Goal: Task Accomplishment & Management: Use online tool/utility

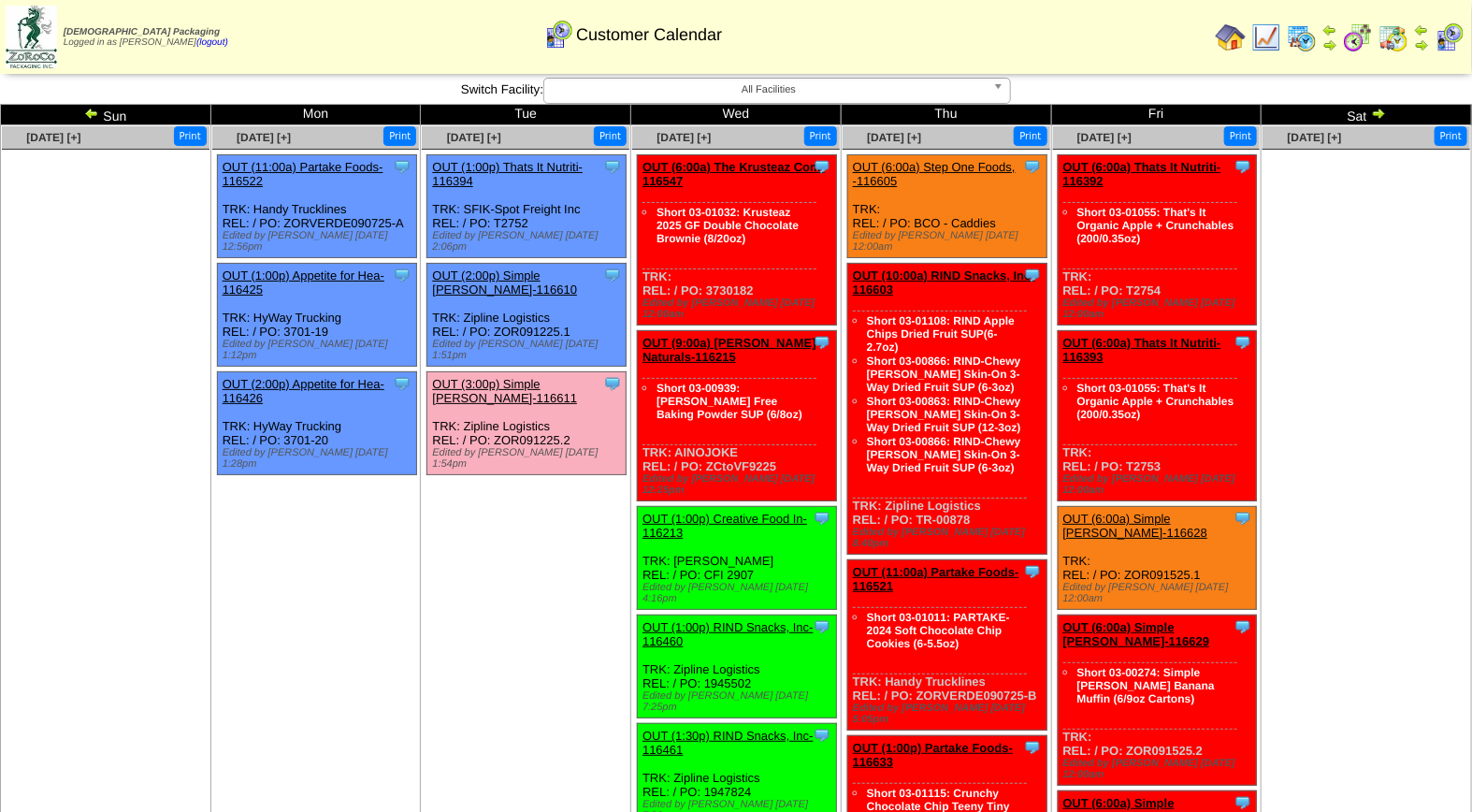
click at [534, 377] on link "OUT (3:00p) Simple [PERSON_NAME]-116611" at bounding box center [504, 391] width 145 height 29
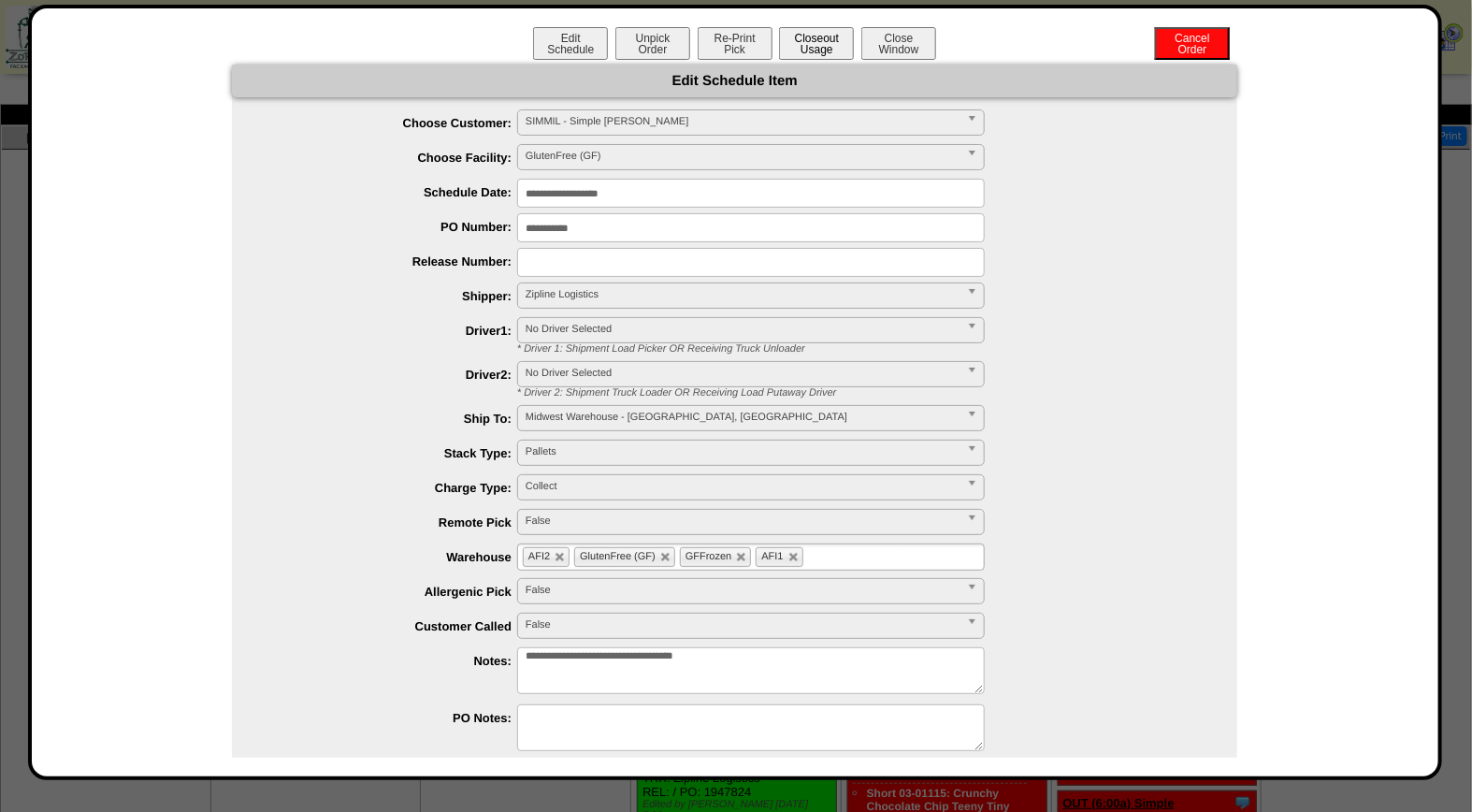
click at [808, 40] on button "Closeout Usage" at bounding box center [816, 44] width 75 height 32
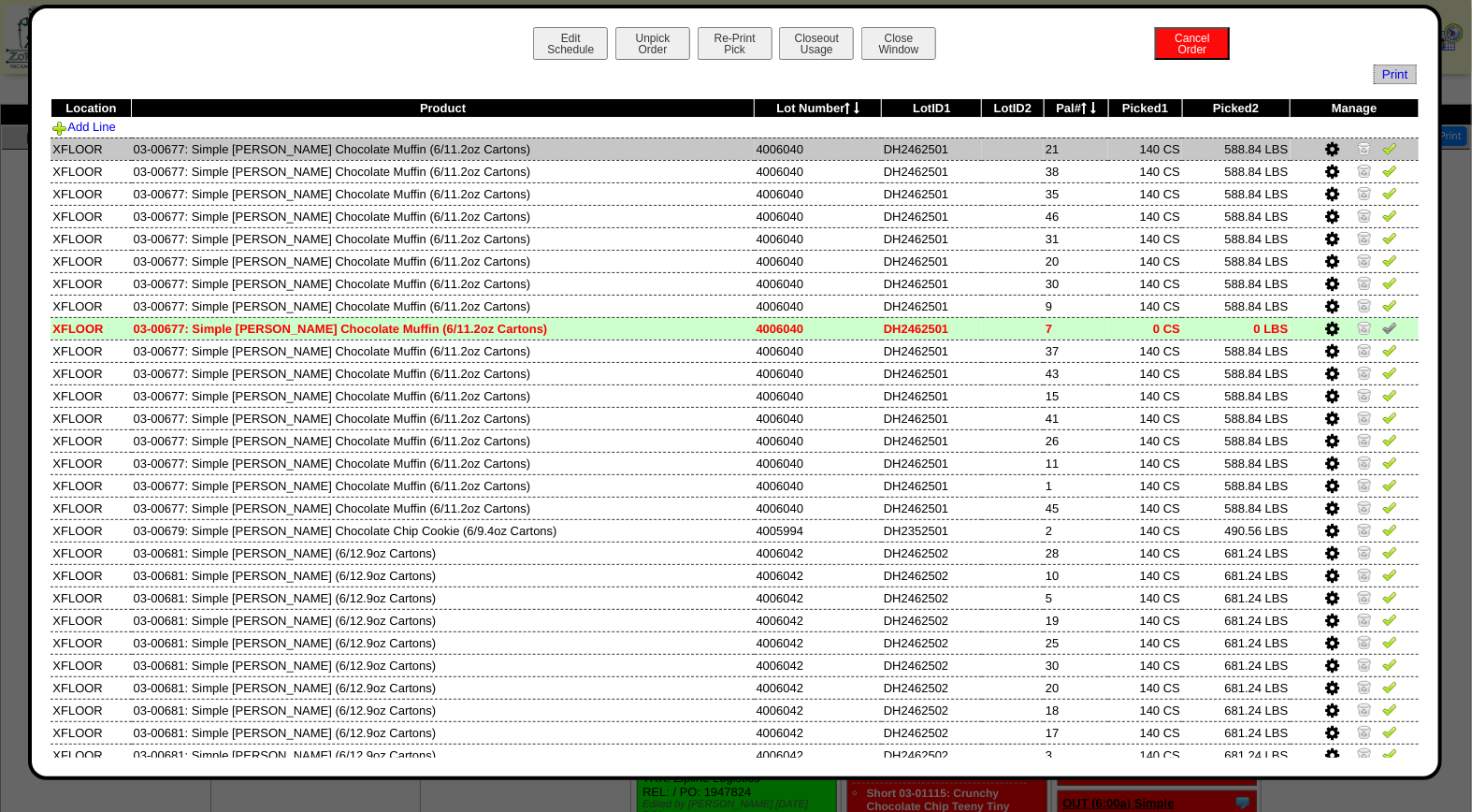
click at [1383, 149] on img at bounding box center [1390, 148] width 15 height 15
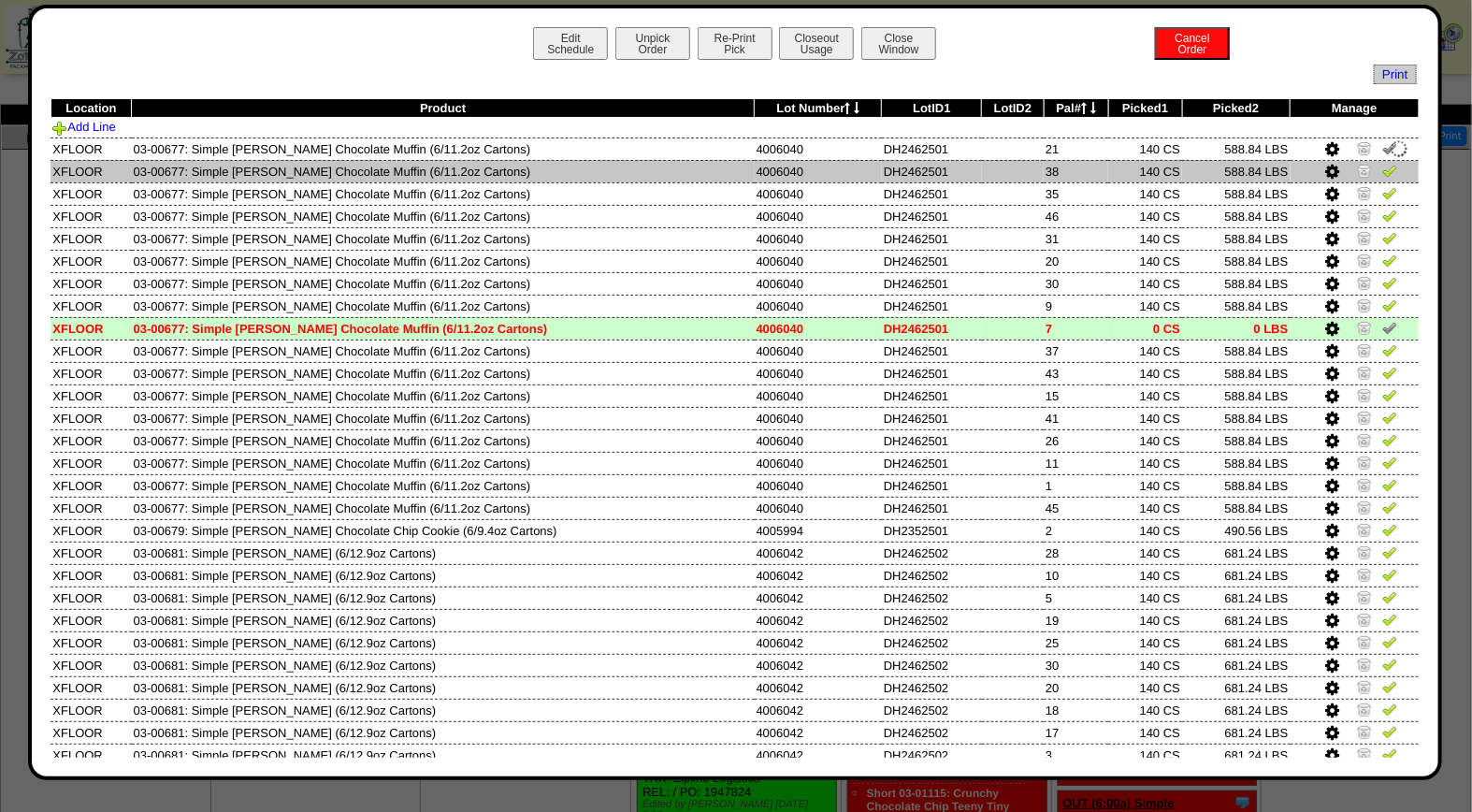
click at [1383, 165] on img at bounding box center [1390, 170] width 15 height 15
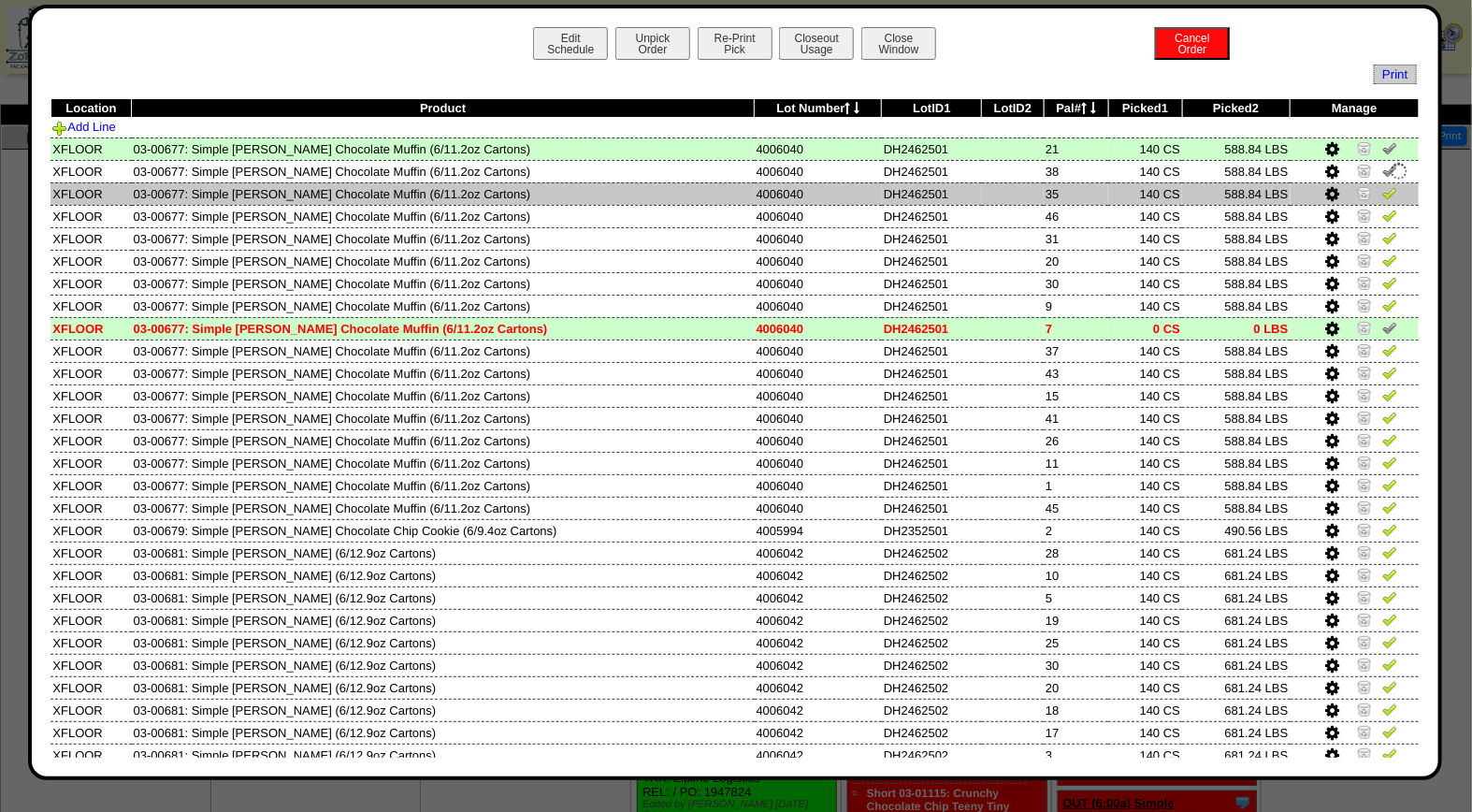
click at [1383, 194] on img at bounding box center [1390, 193] width 15 height 15
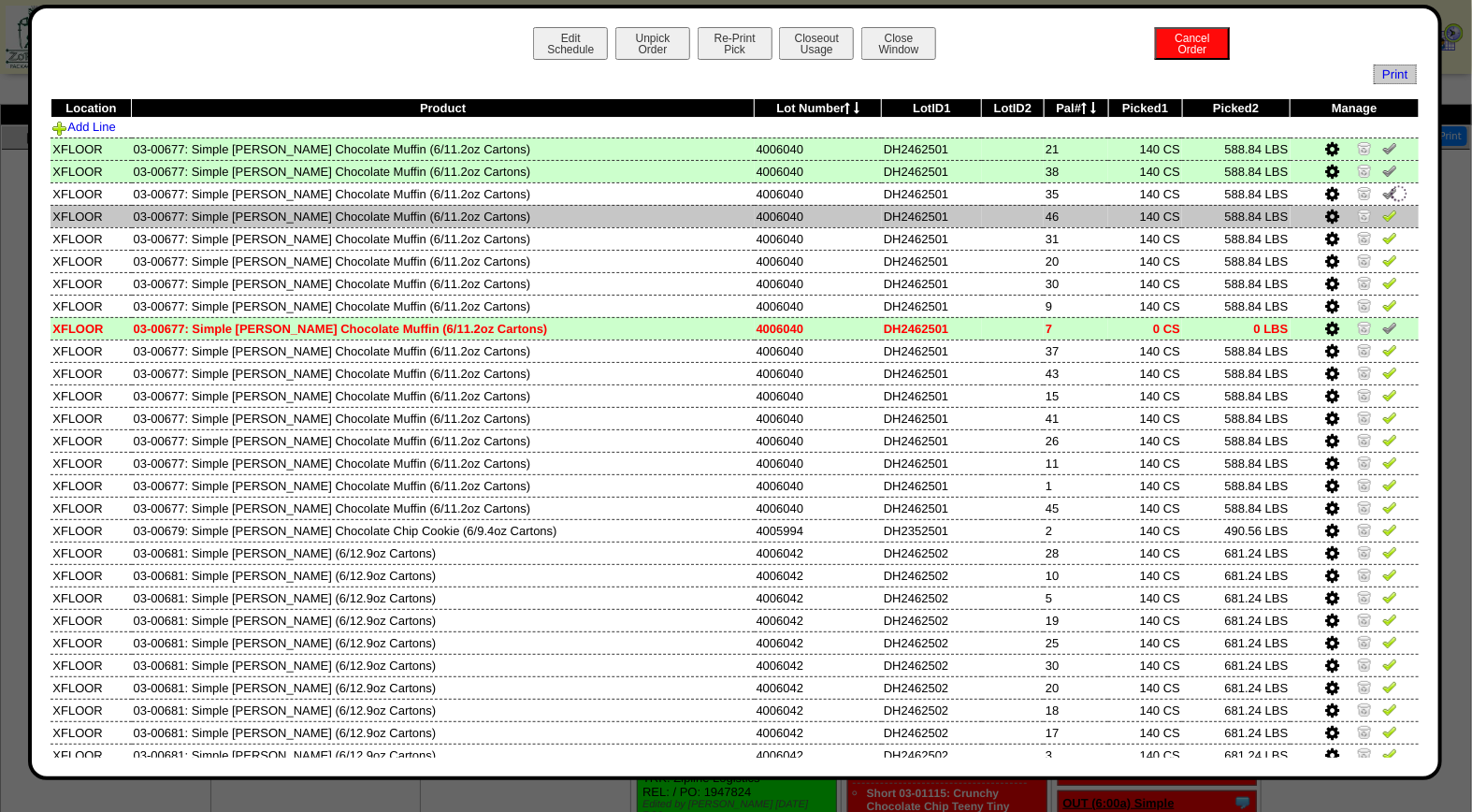
click at [1383, 219] on img at bounding box center [1390, 215] width 15 height 15
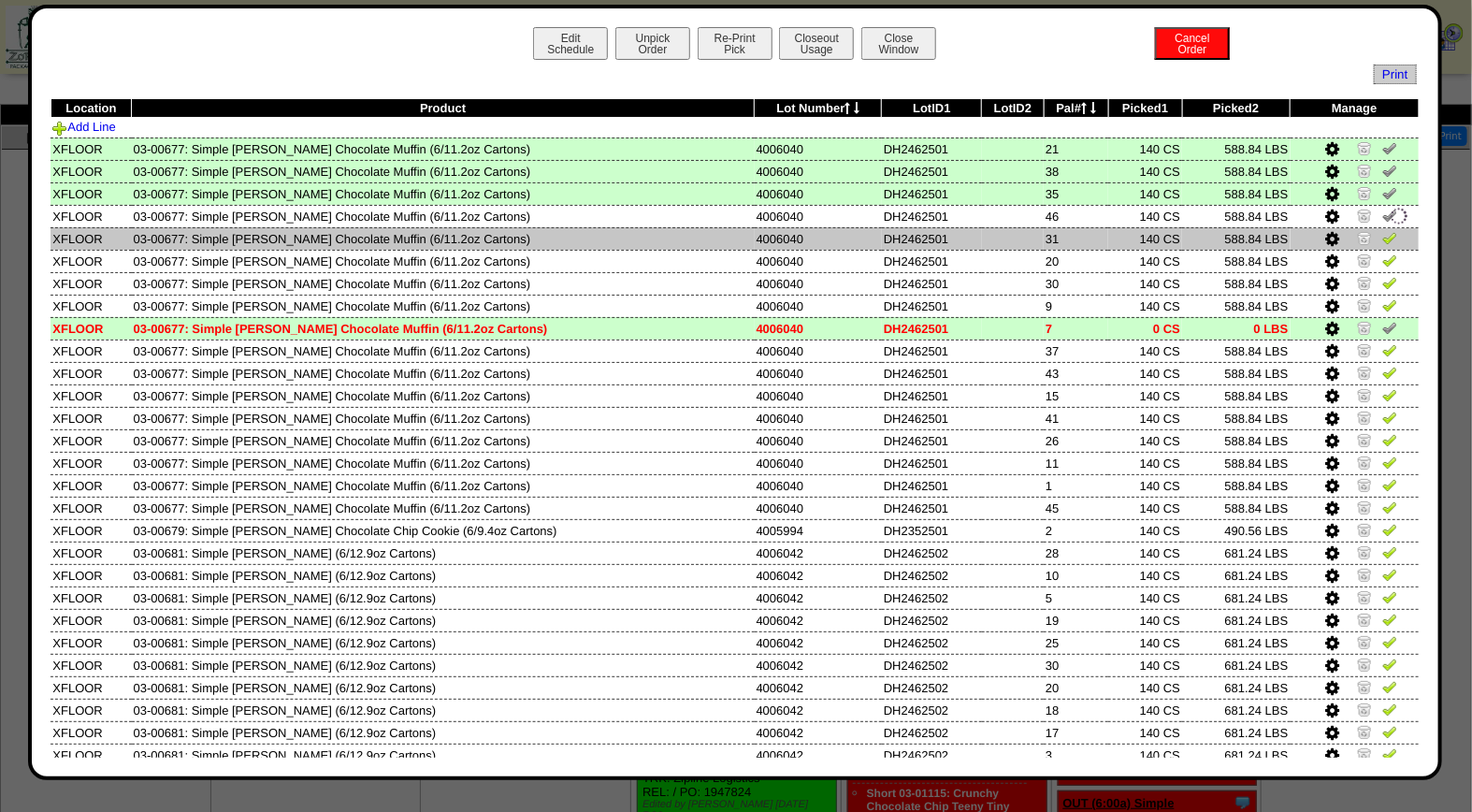
click at [1383, 239] on img at bounding box center [1390, 238] width 15 height 15
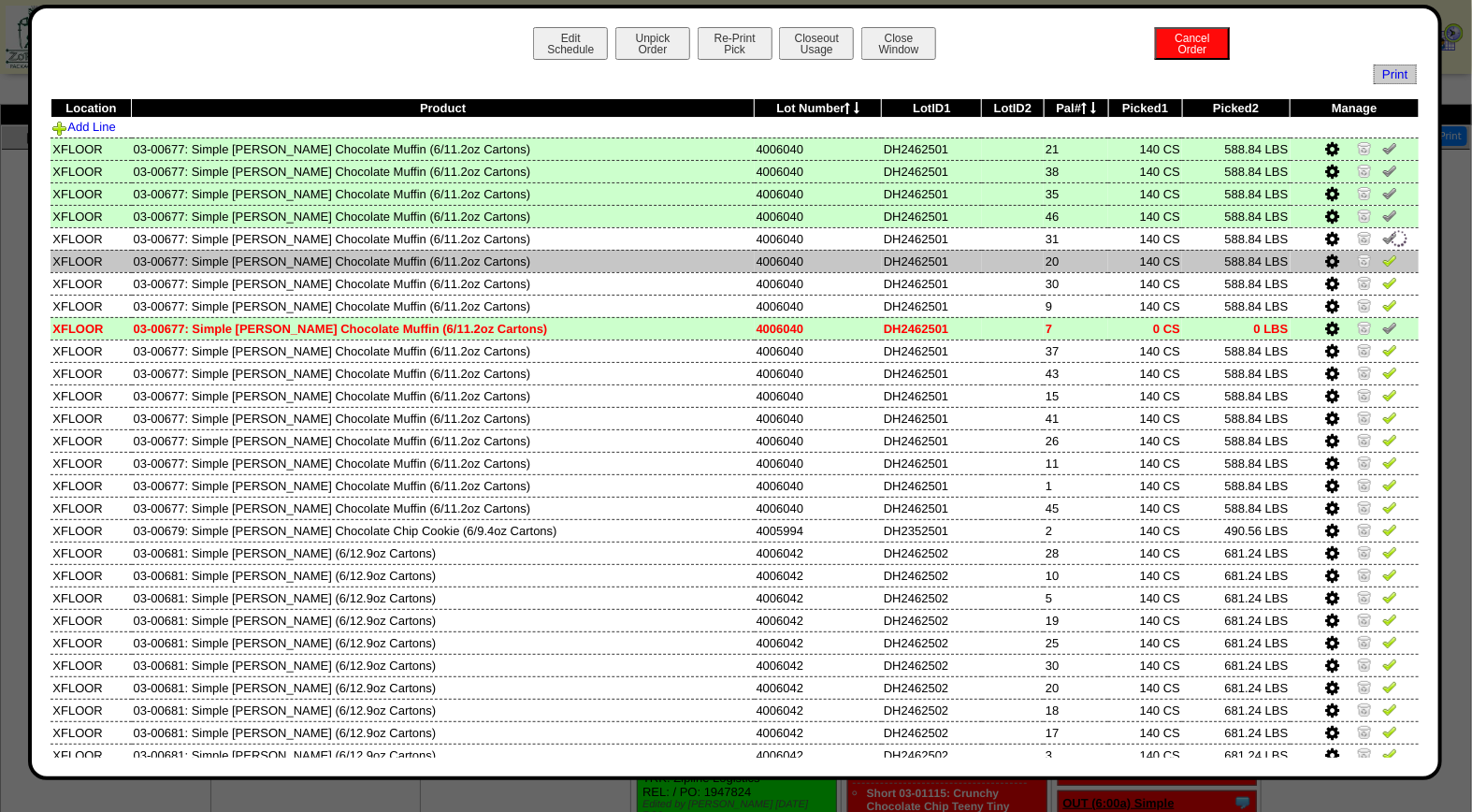
click at [1383, 266] on link at bounding box center [1390, 263] width 15 height 14
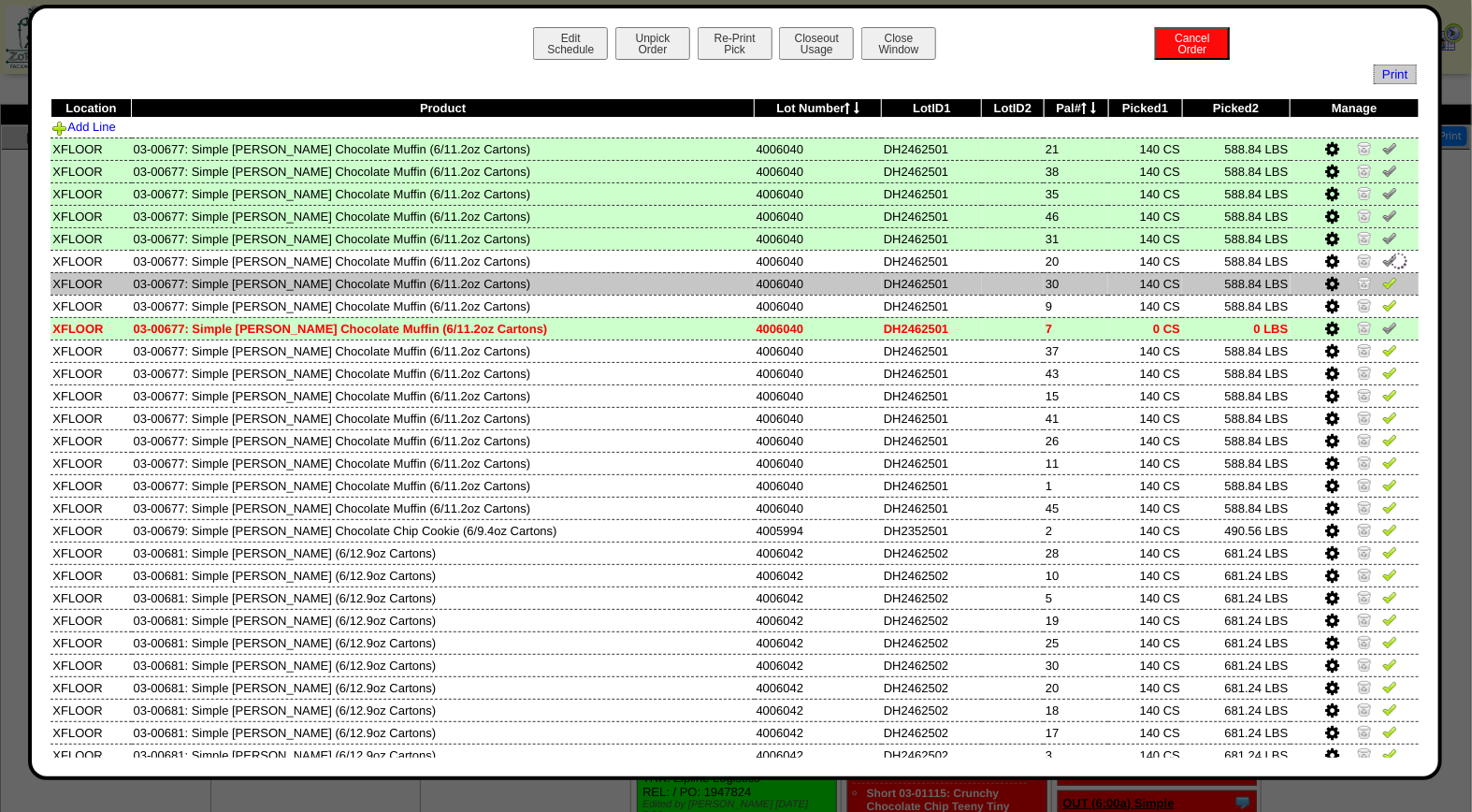
click at [1383, 279] on img at bounding box center [1390, 282] width 15 height 15
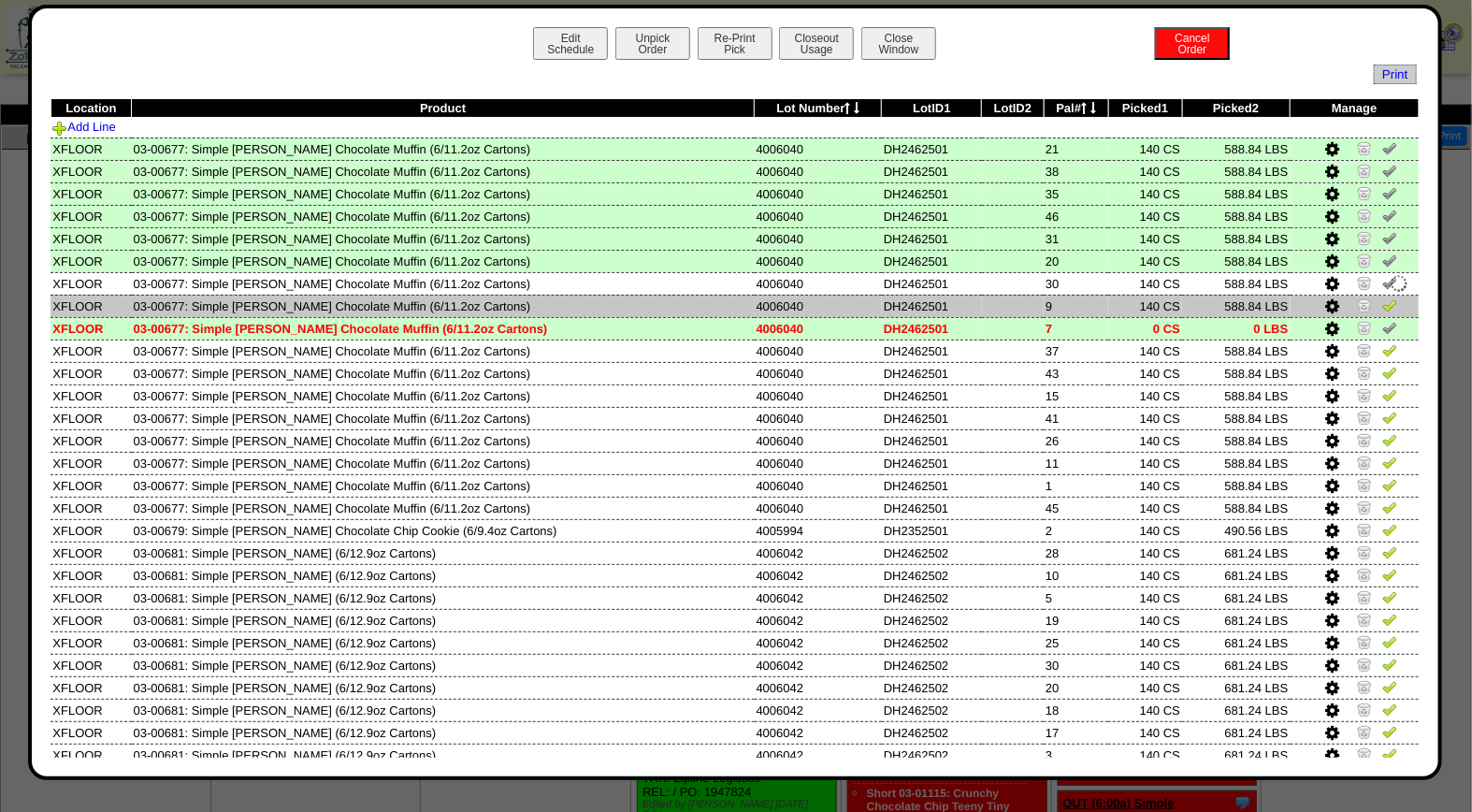
click at [1383, 306] on img at bounding box center [1390, 305] width 15 height 15
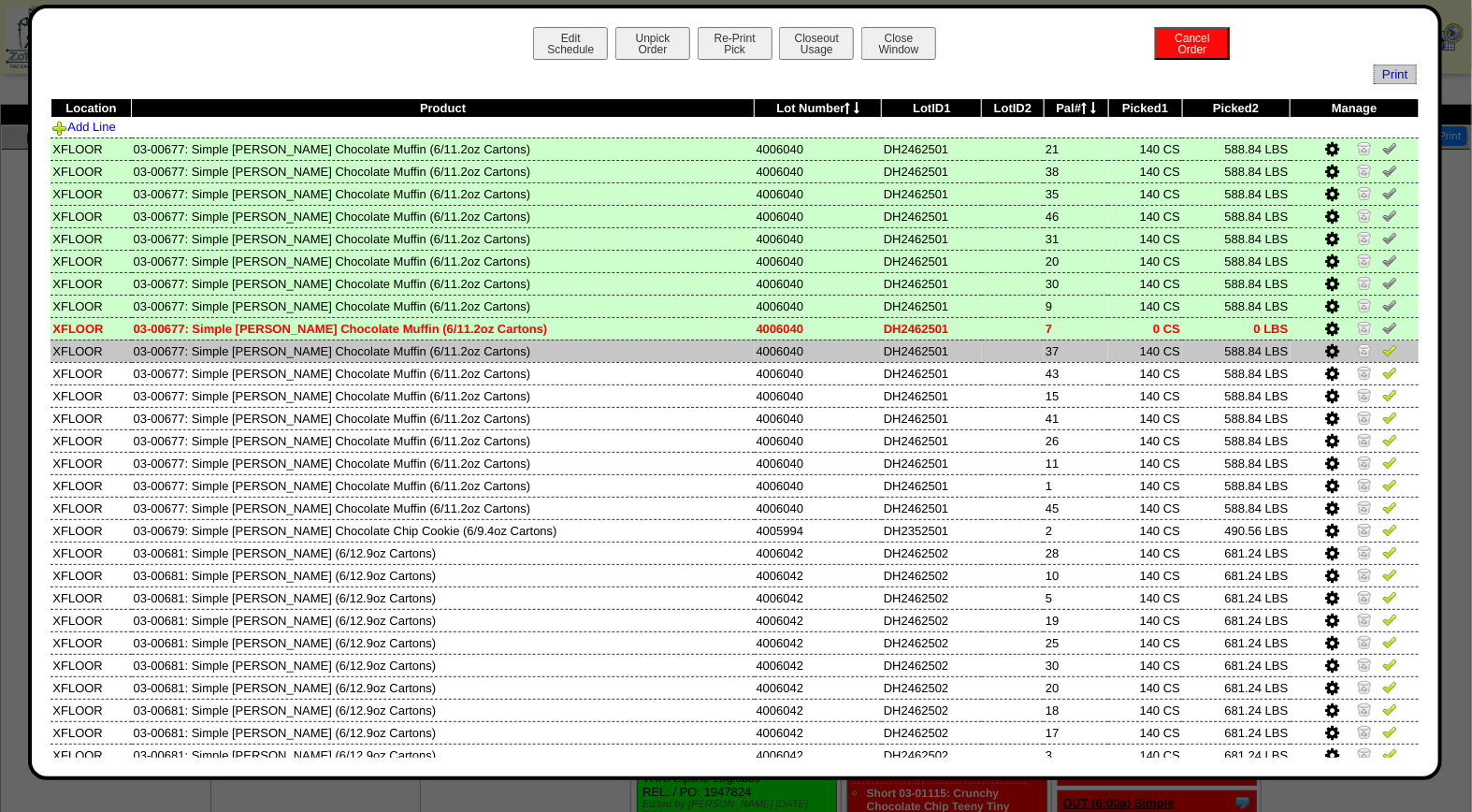
click at [1383, 344] on img at bounding box center [1390, 350] width 15 height 15
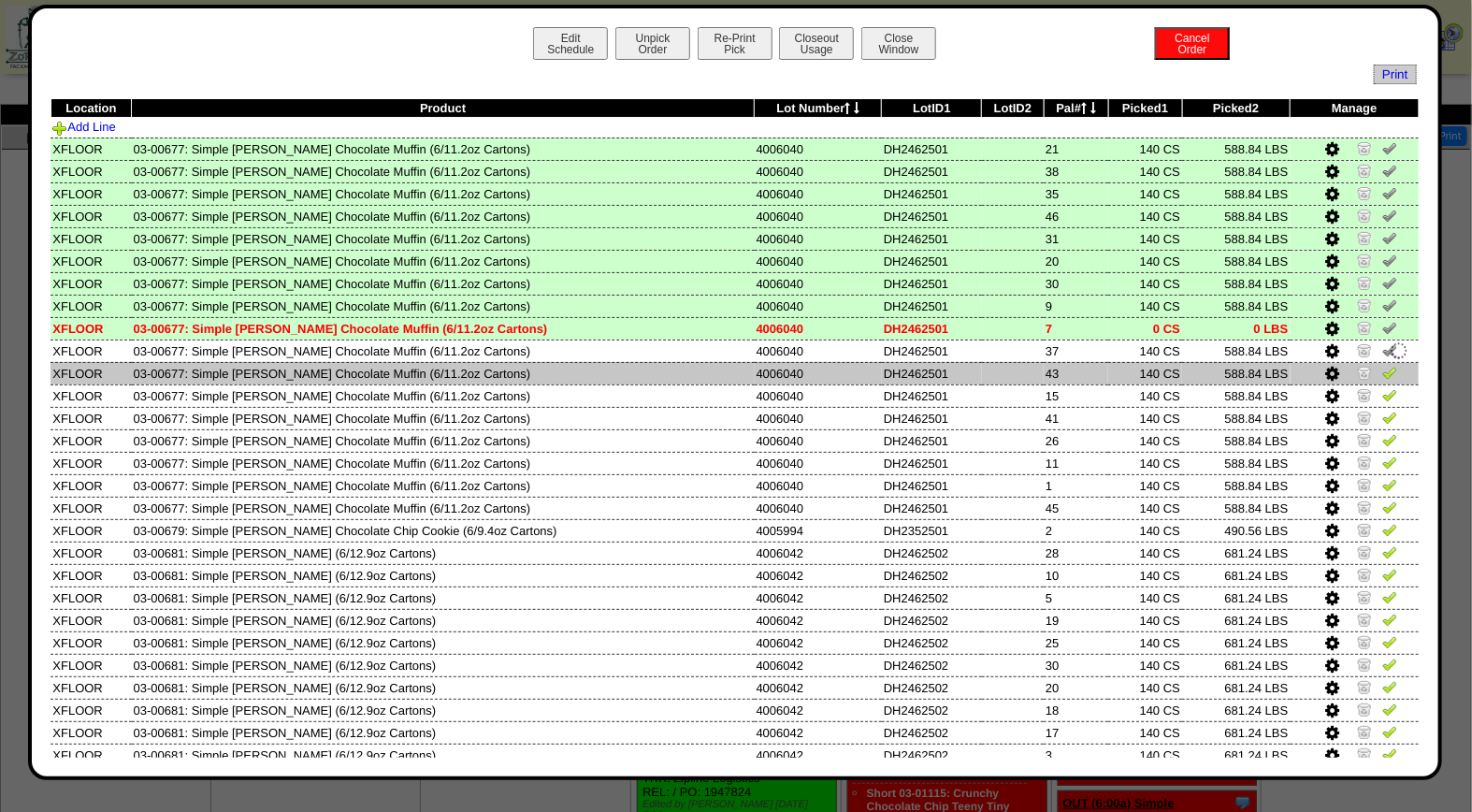
click at [1383, 365] on img at bounding box center [1390, 373] width 15 height 15
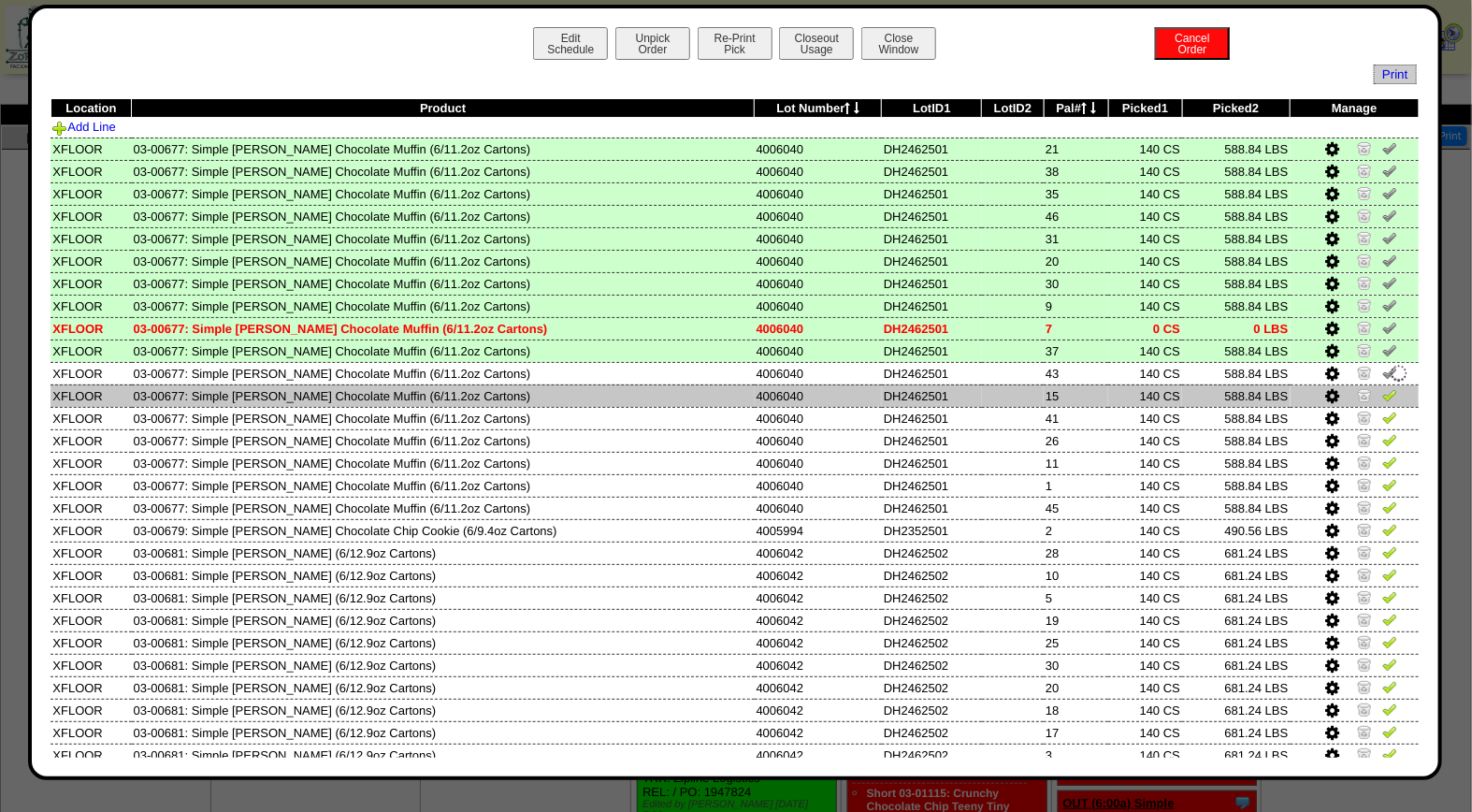
click at [1383, 387] on img at bounding box center [1390, 395] width 15 height 15
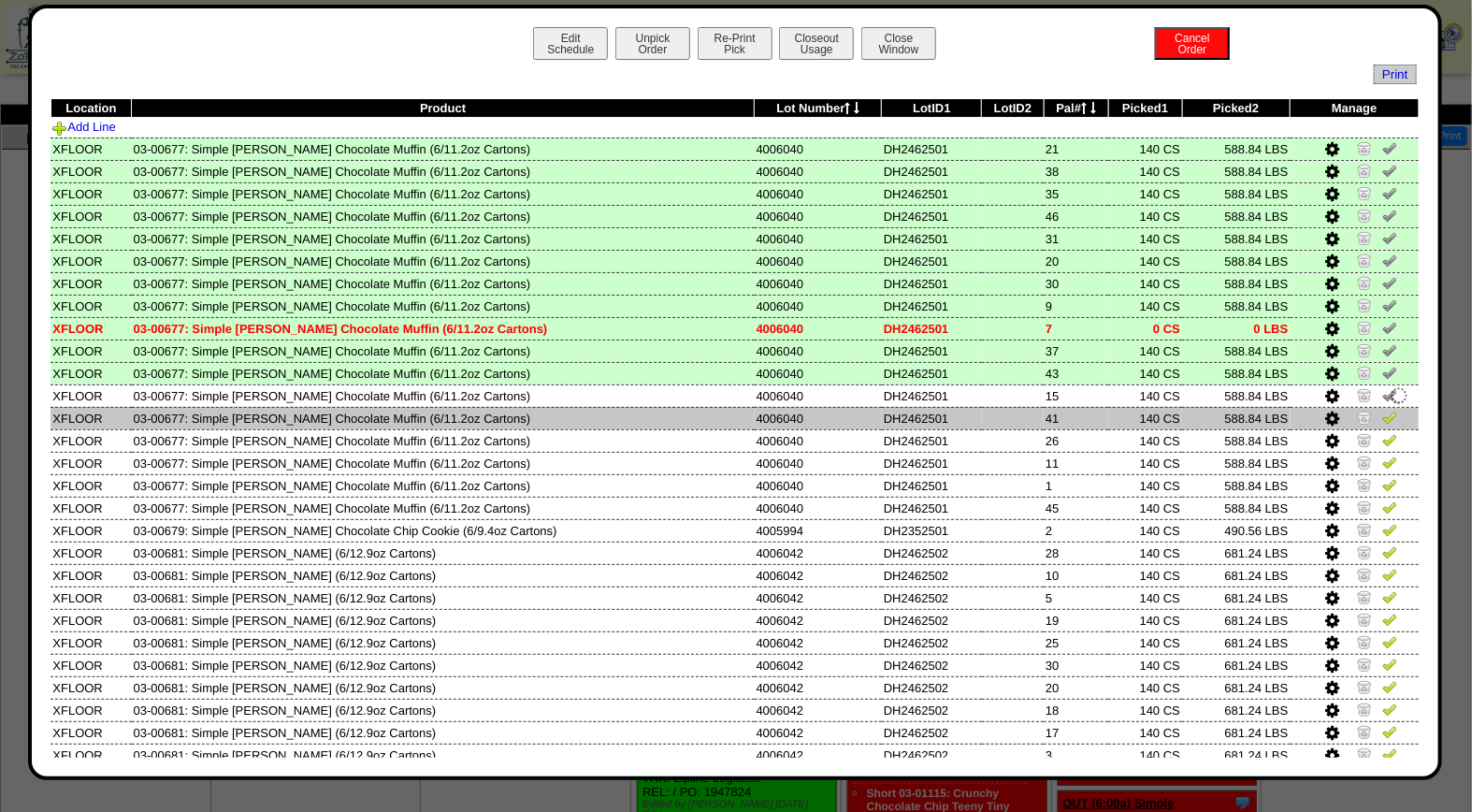
click at [1371, 407] on td at bounding box center [1355, 418] width 129 height 23
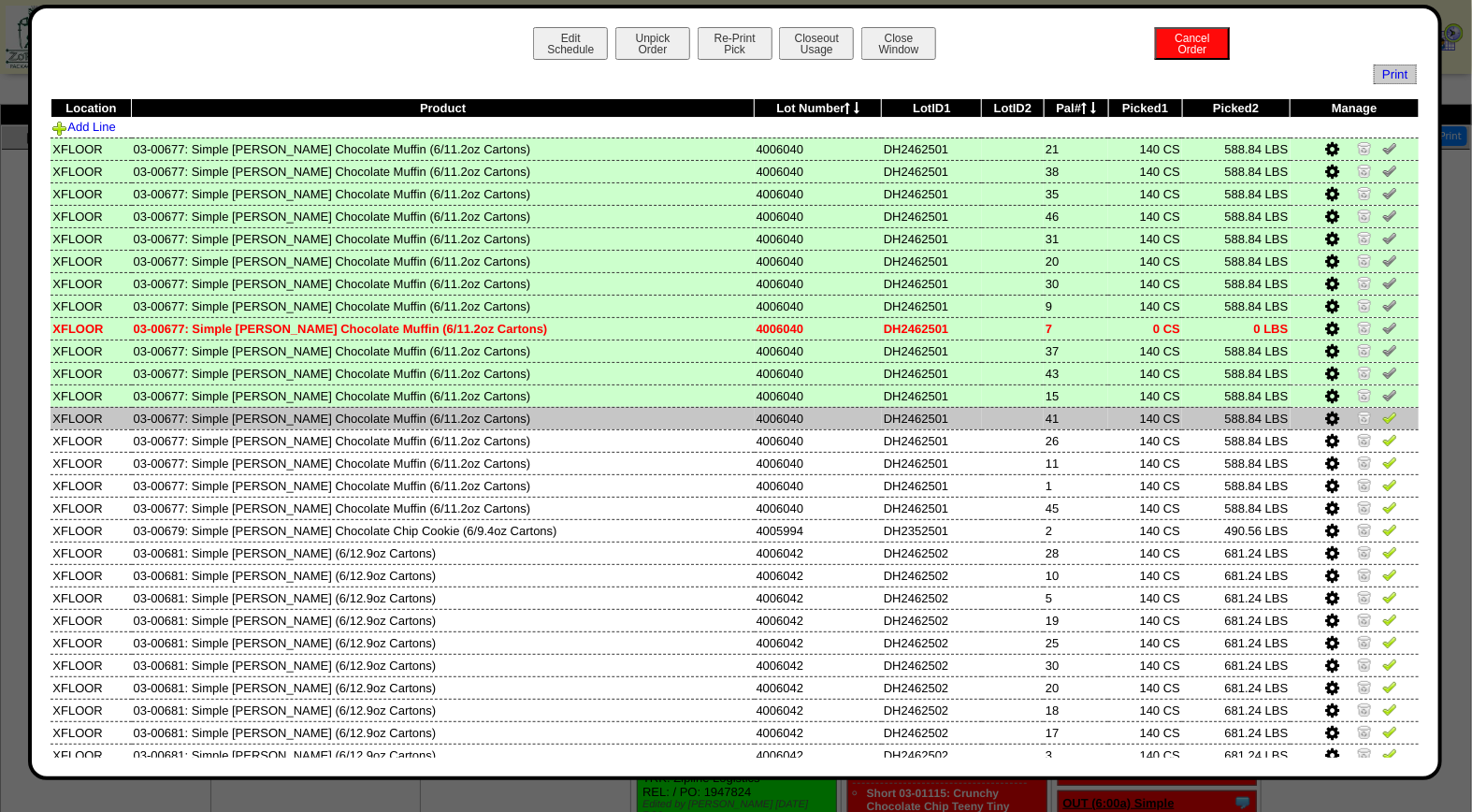
click at [1383, 415] on img at bounding box center [1390, 417] width 15 height 15
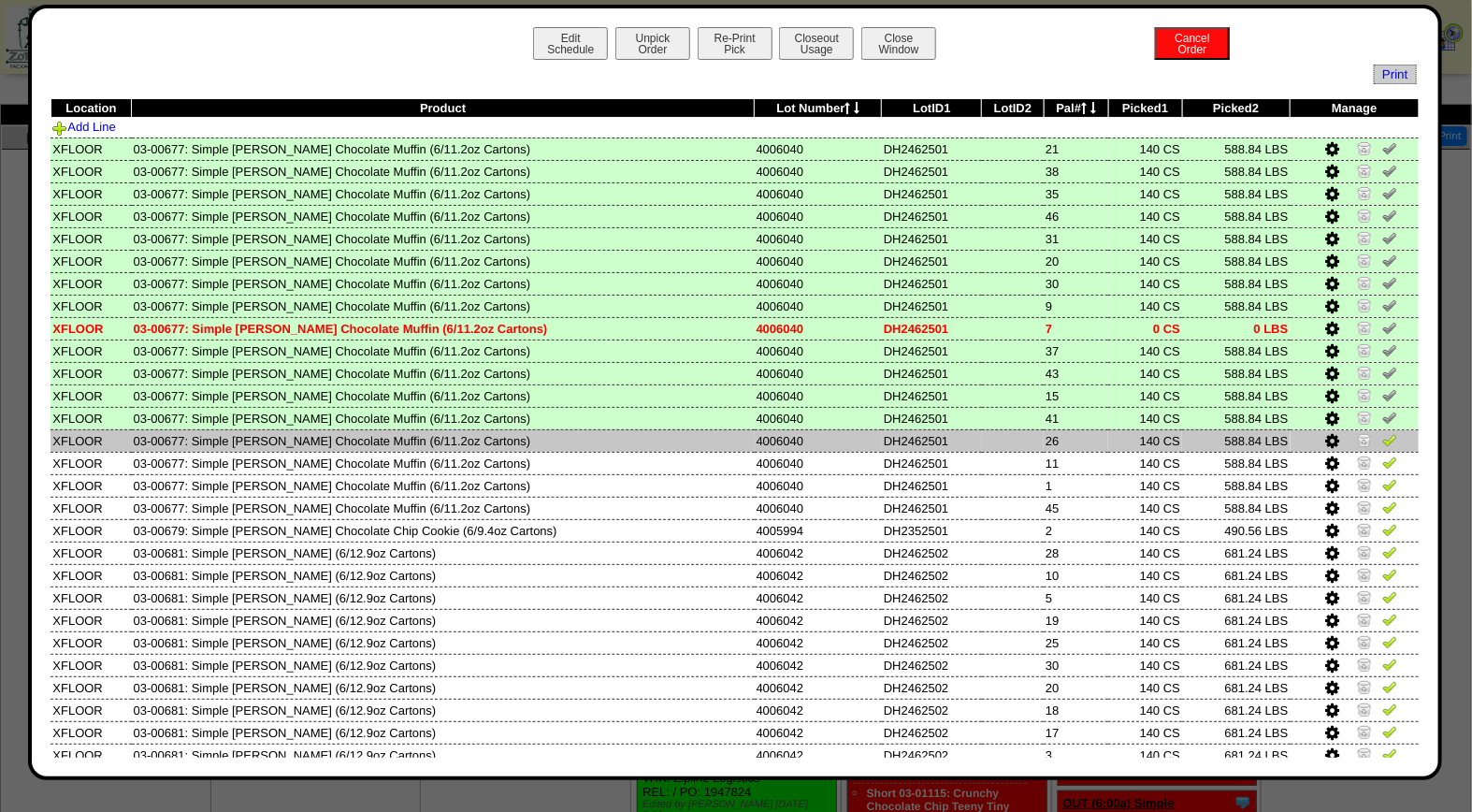
click at [1383, 436] on img at bounding box center [1390, 439] width 15 height 15
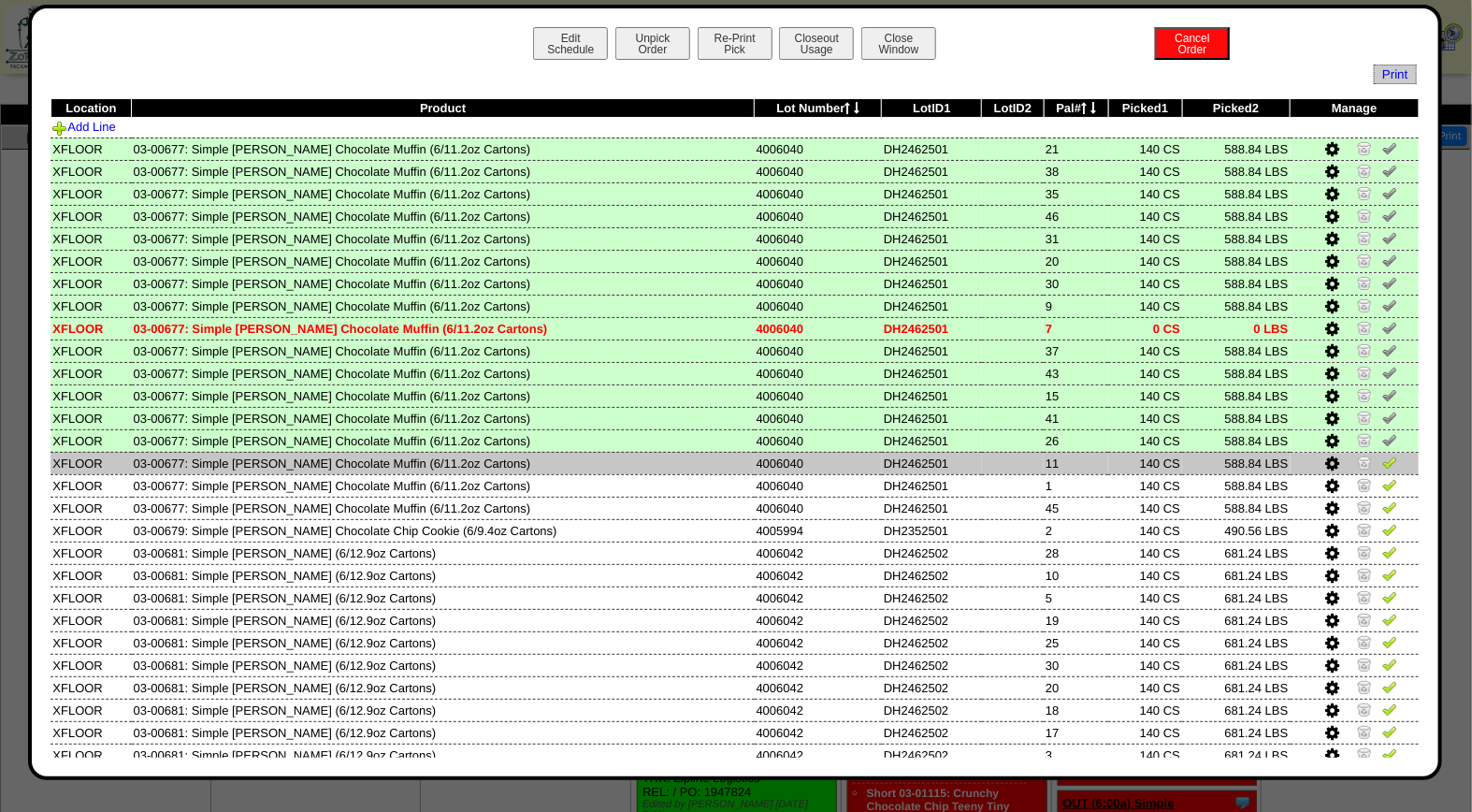
click at [1383, 458] on img at bounding box center [1390, 462] width 15 height 15
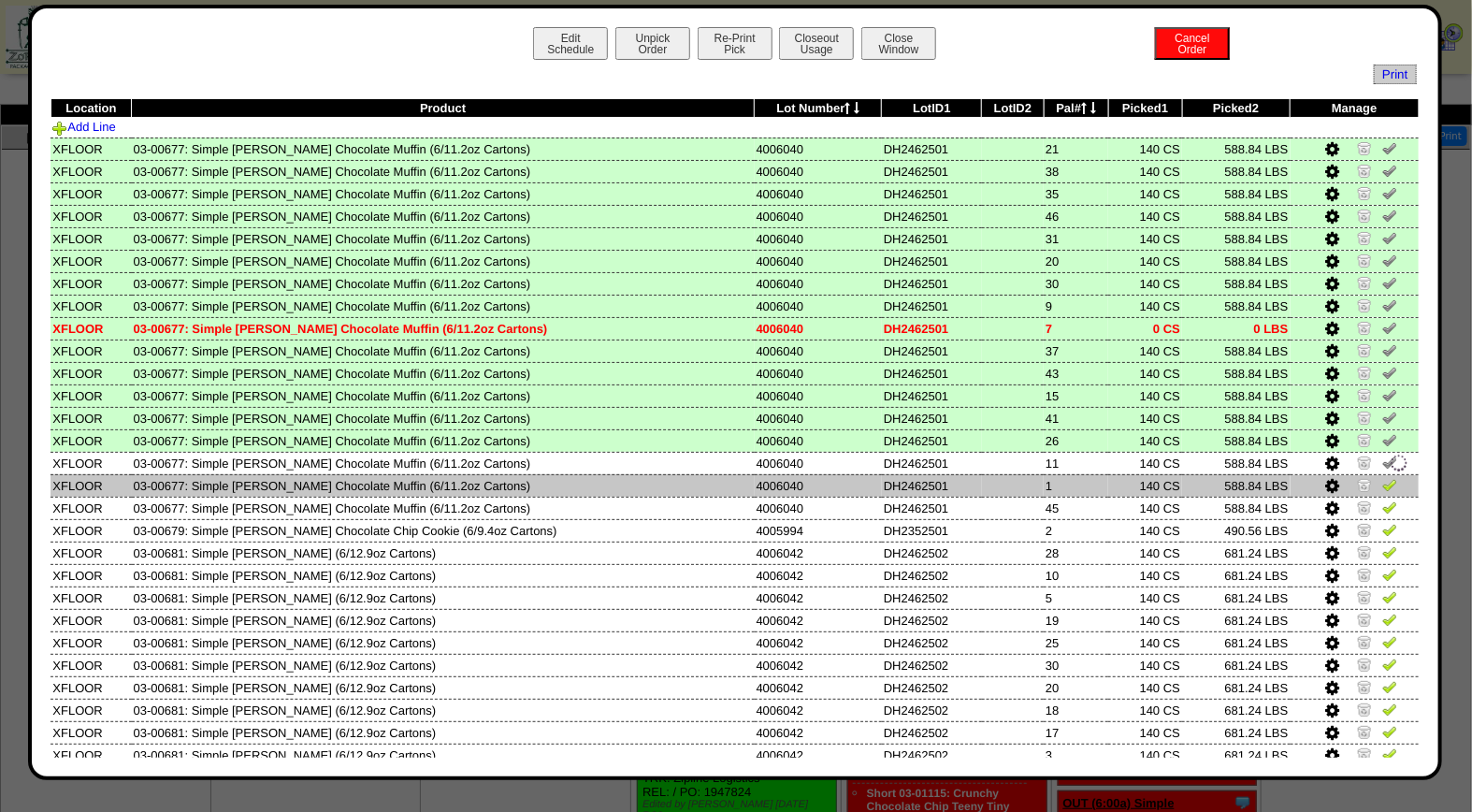
click at [1383, 480] on img at bounding box center [1390, 485] width 15 height 15
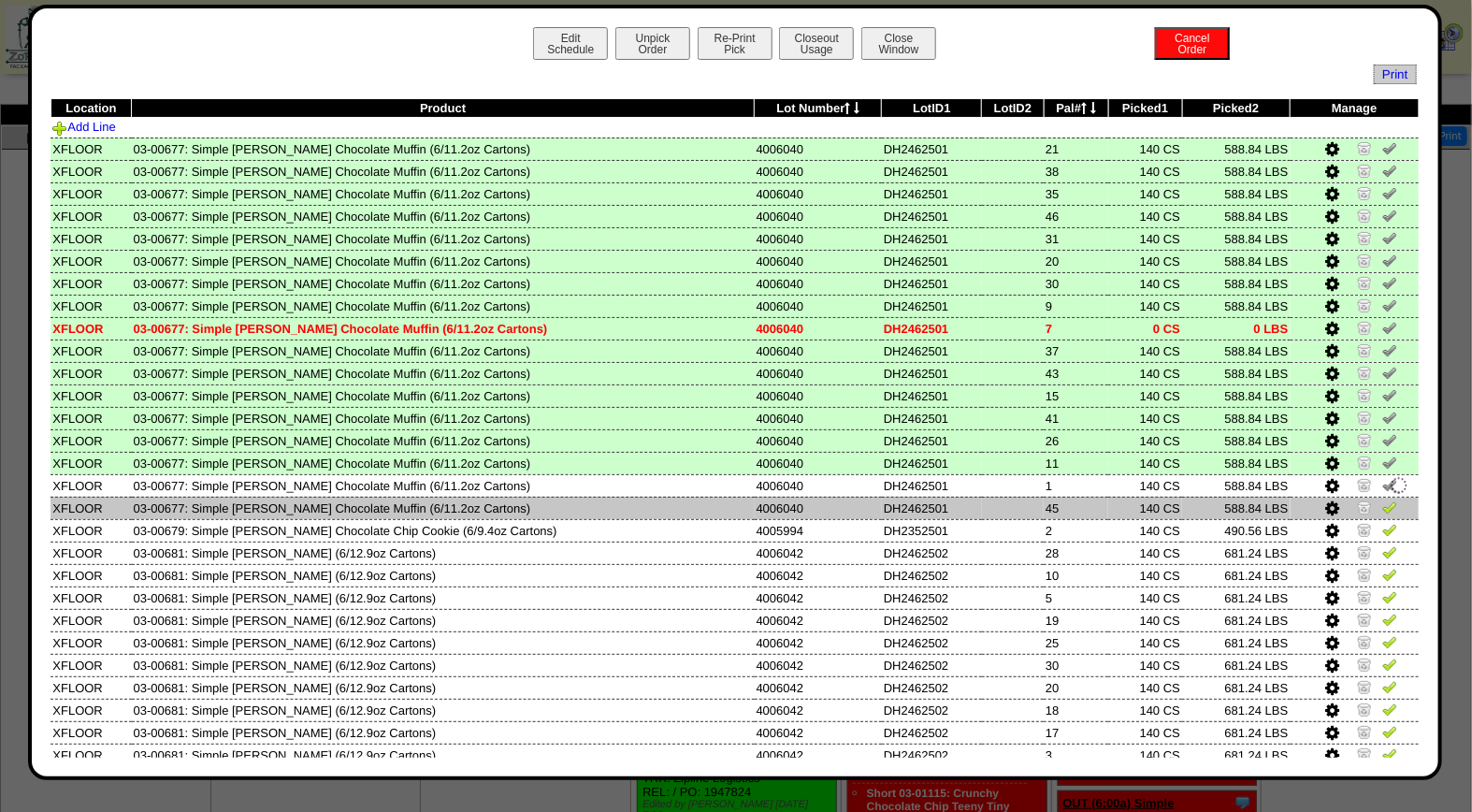
click at [1383, 506] on img at bounding box center [1390, 507] width 15 height 15
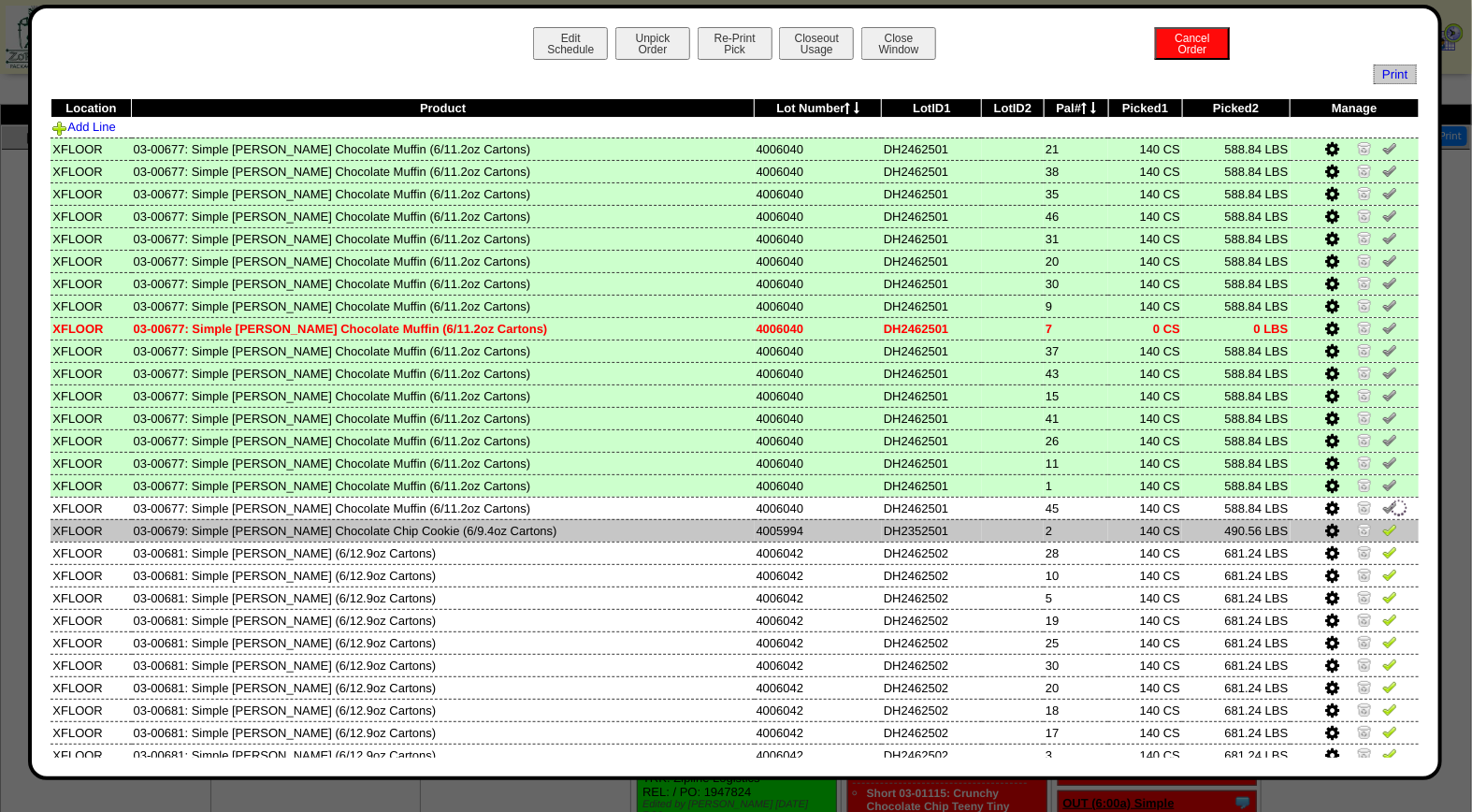
click at [1383, 522] on img at bounding box center [1390, 530] width 15 height 15
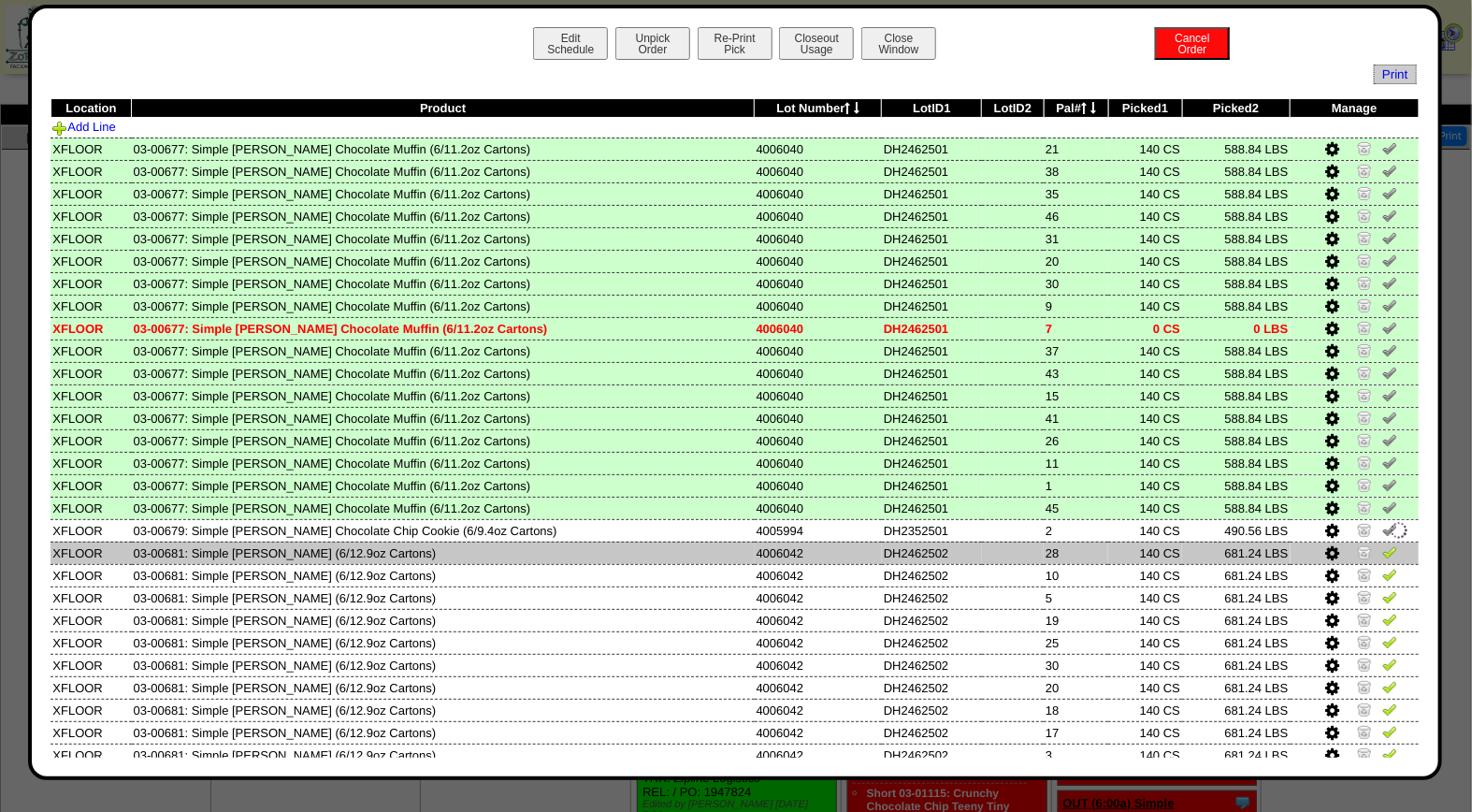
click at [1383, 549] on img at bounding box center [1390, 551] width 15 height 15
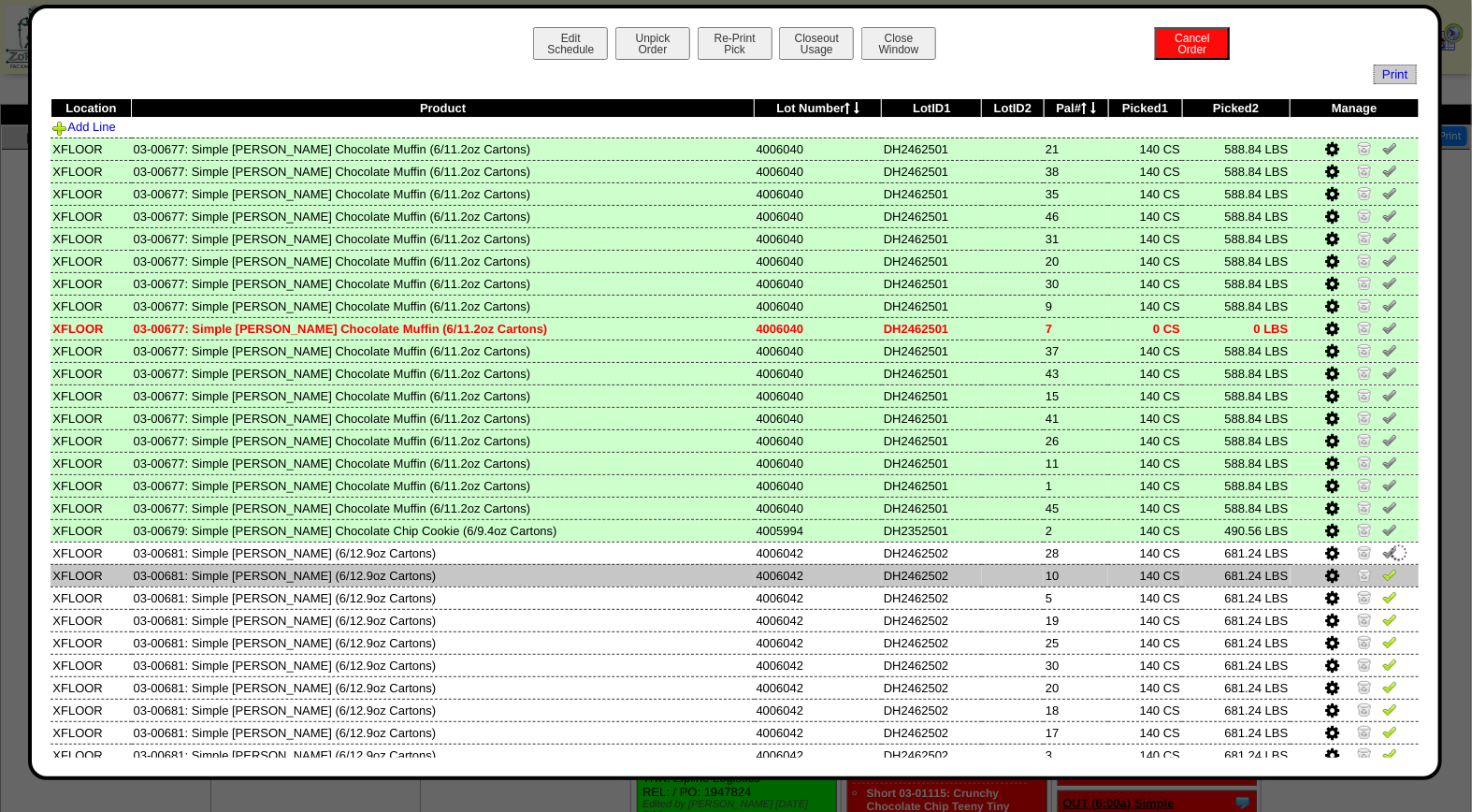
click at [1383, 567] on img at bounding box center [1390, 574] width 15 height 15
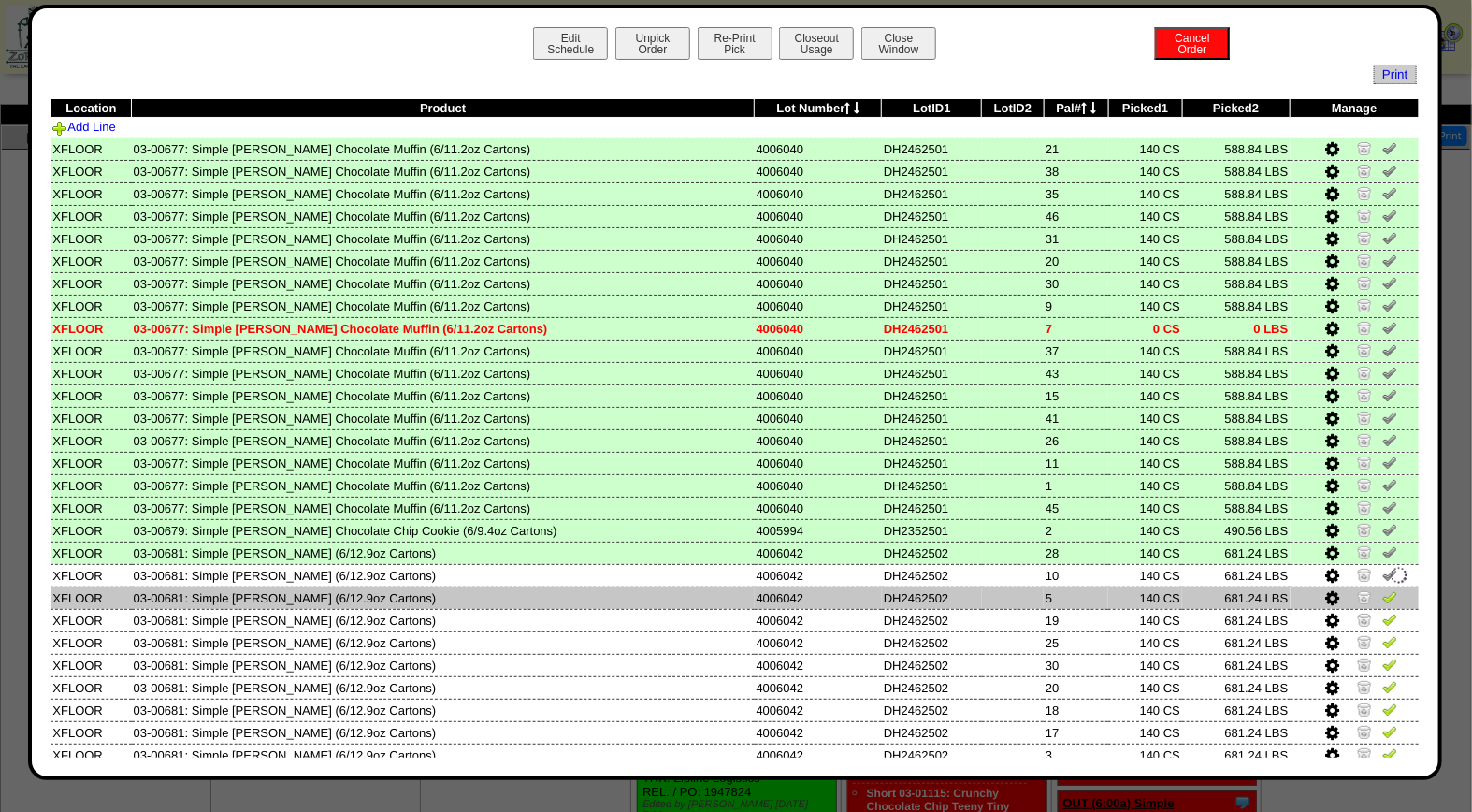
click at [1383, 590] on img at bounding box center [1390, 597] width 15 height 15
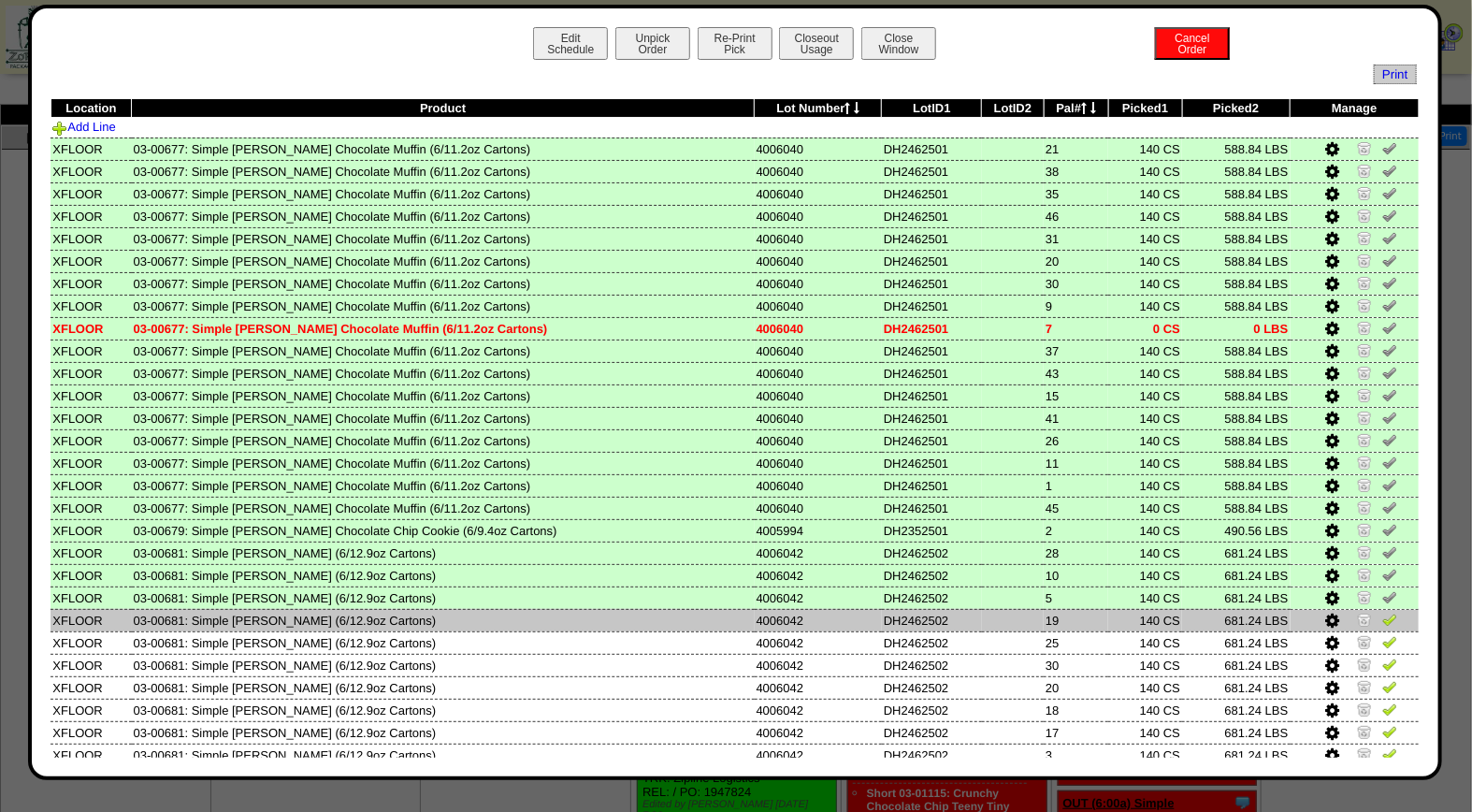
click at [1383, 613] on img at bounding box center [1390, 619] width 15 height 15
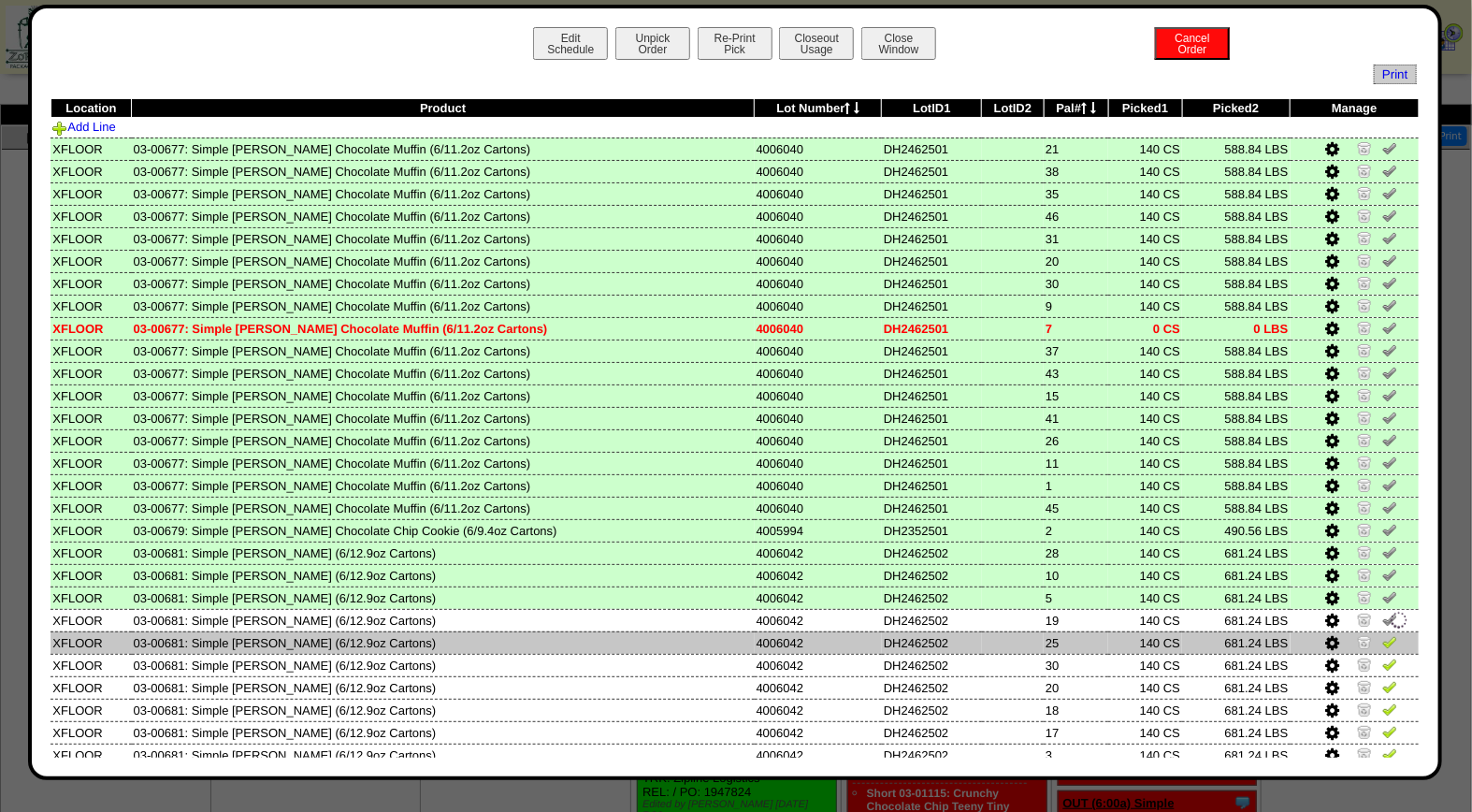
click at [1383, 641] on link at bounding box center [1390, 645] width 15 height 14
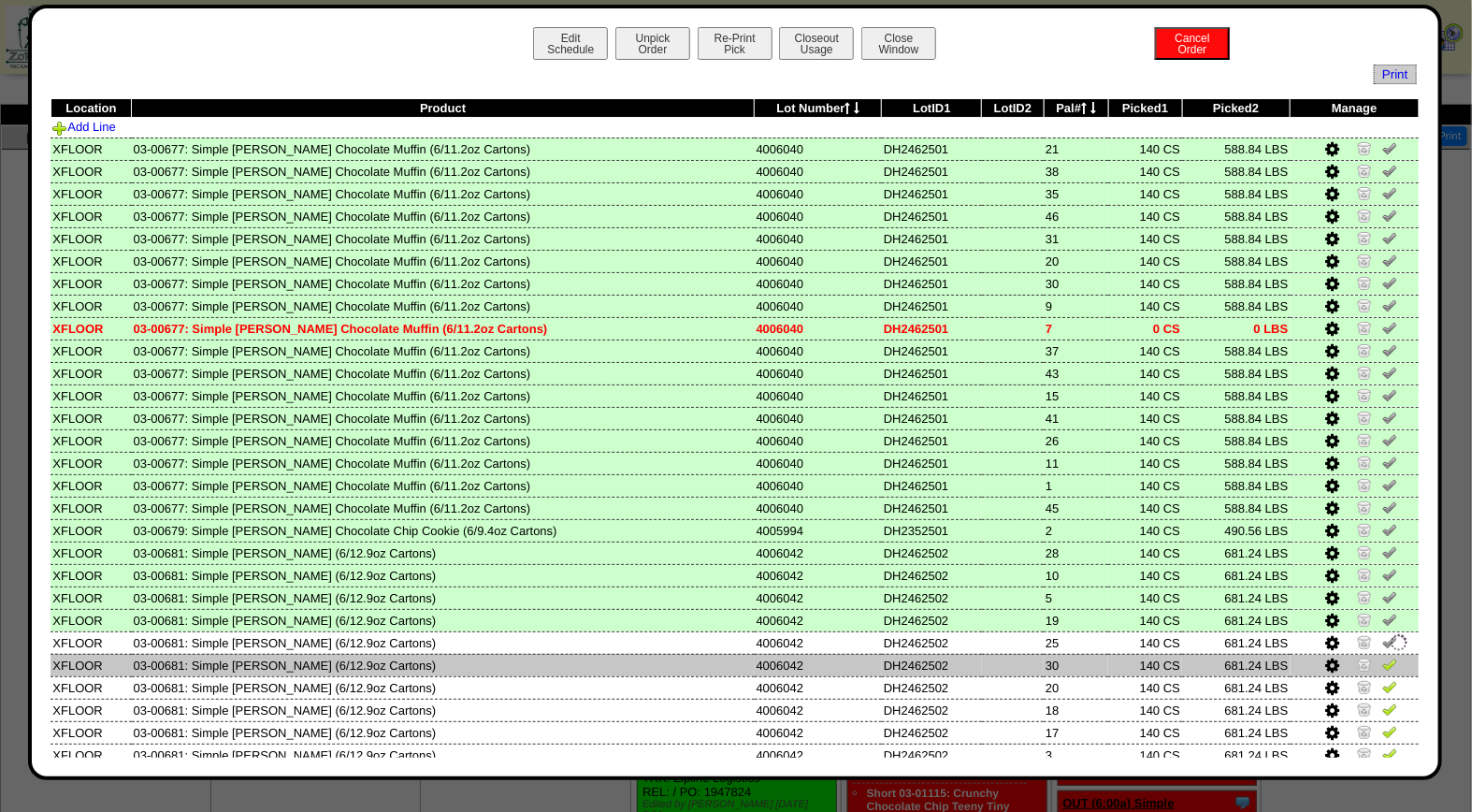
click at [1383, 657] on img at bounding box center [1390, 665] width 15 height 15
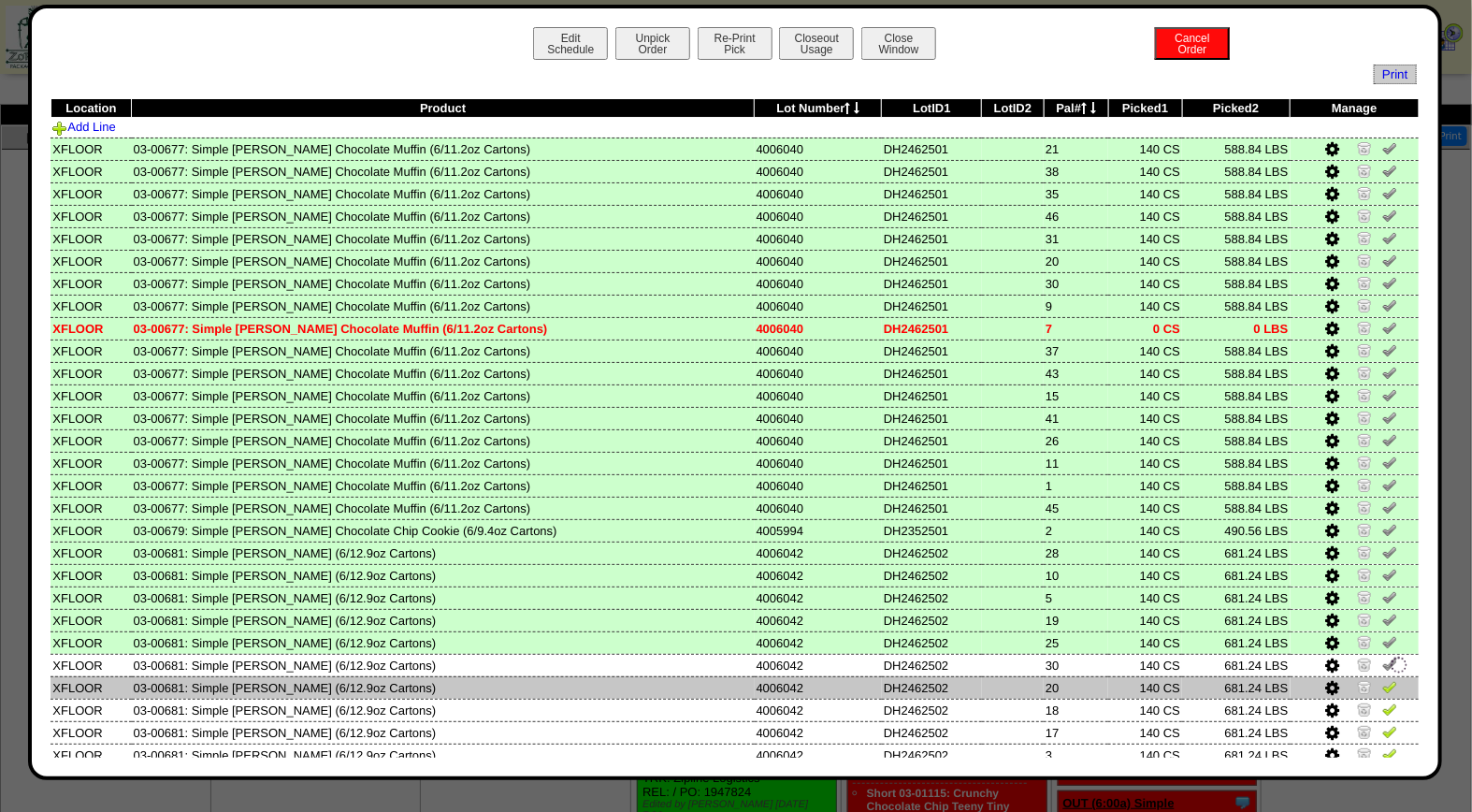
click at [1383, 681] on img at bounding box center [1390, 686] width 15 height 15
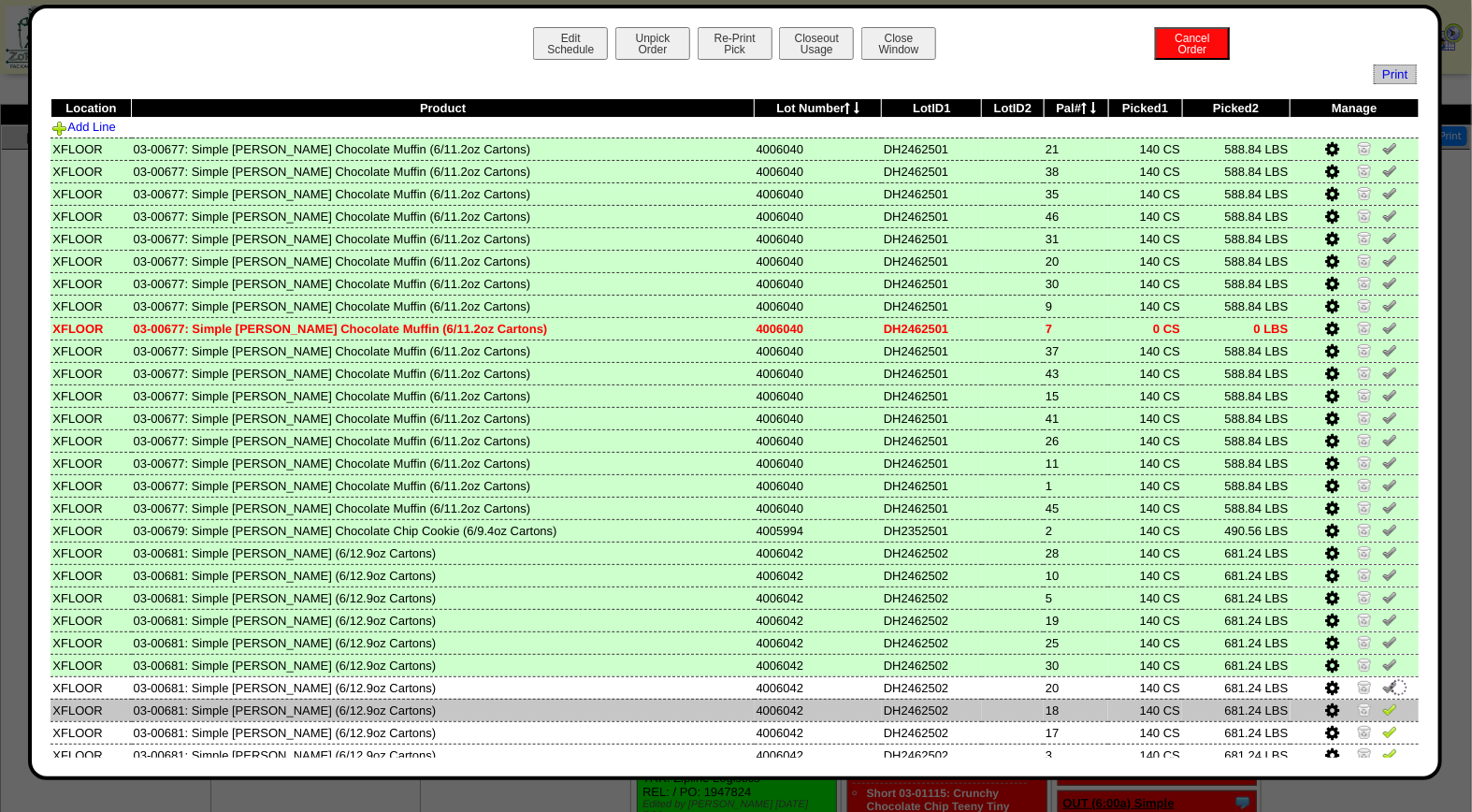
click at [1383, 706] on img at bounding box center [1390, 709] width 15 height 15
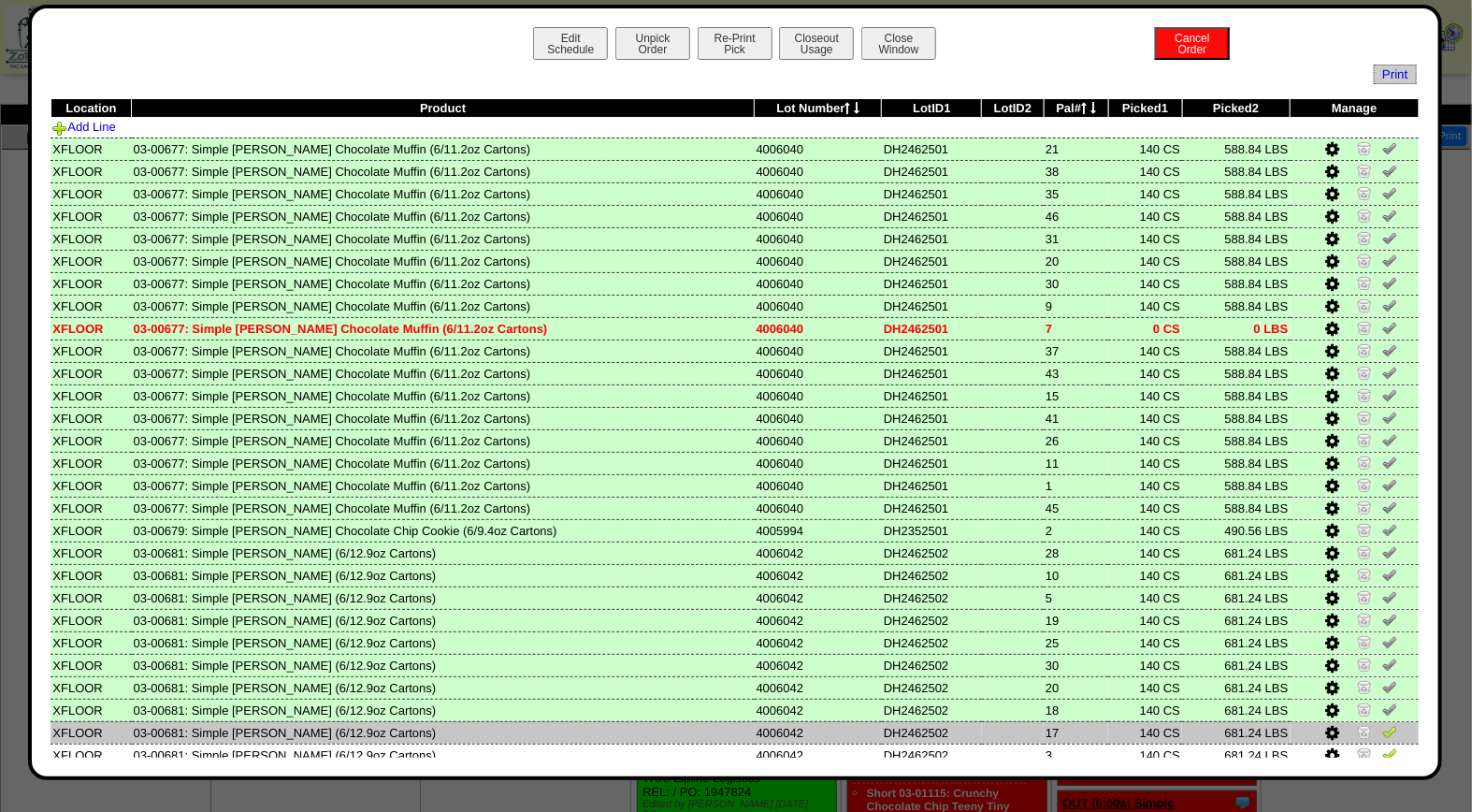
click at [1383, 725] on img at bounding box center [1390, 731] width 15 height 15
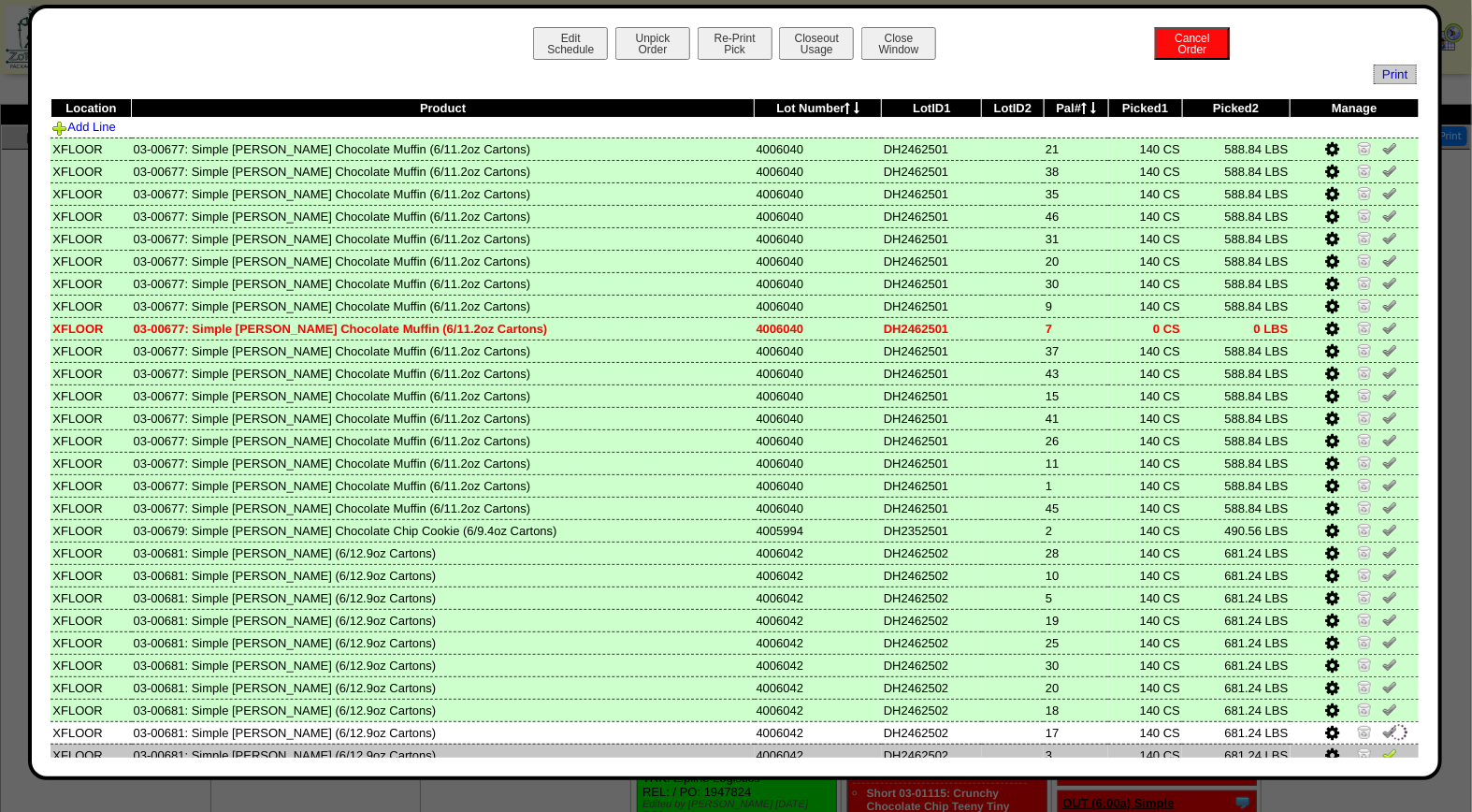
click at [1383, 749] on img at bounding box center [1390, 754] width 15 height 15
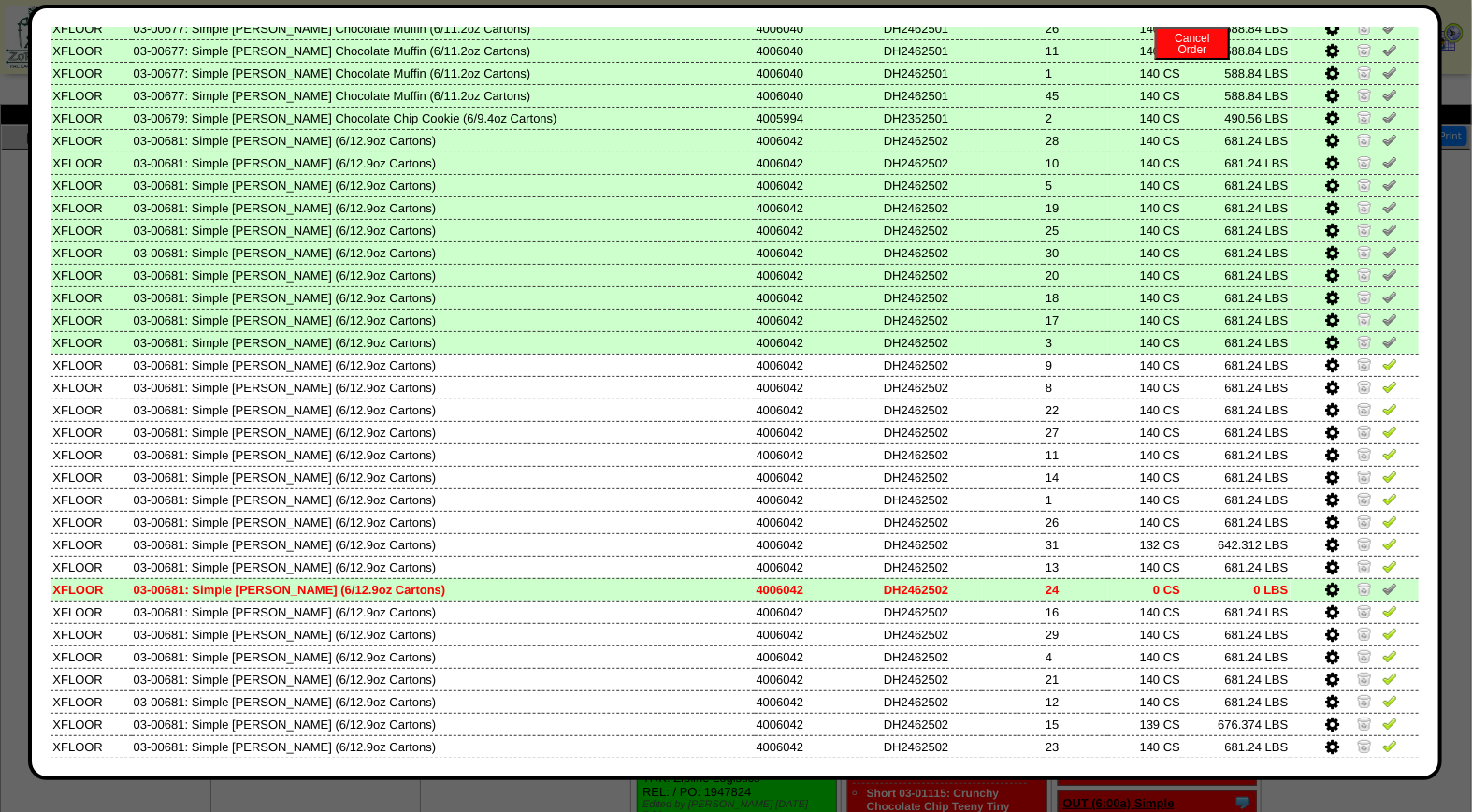
scroll to position [519, 0]
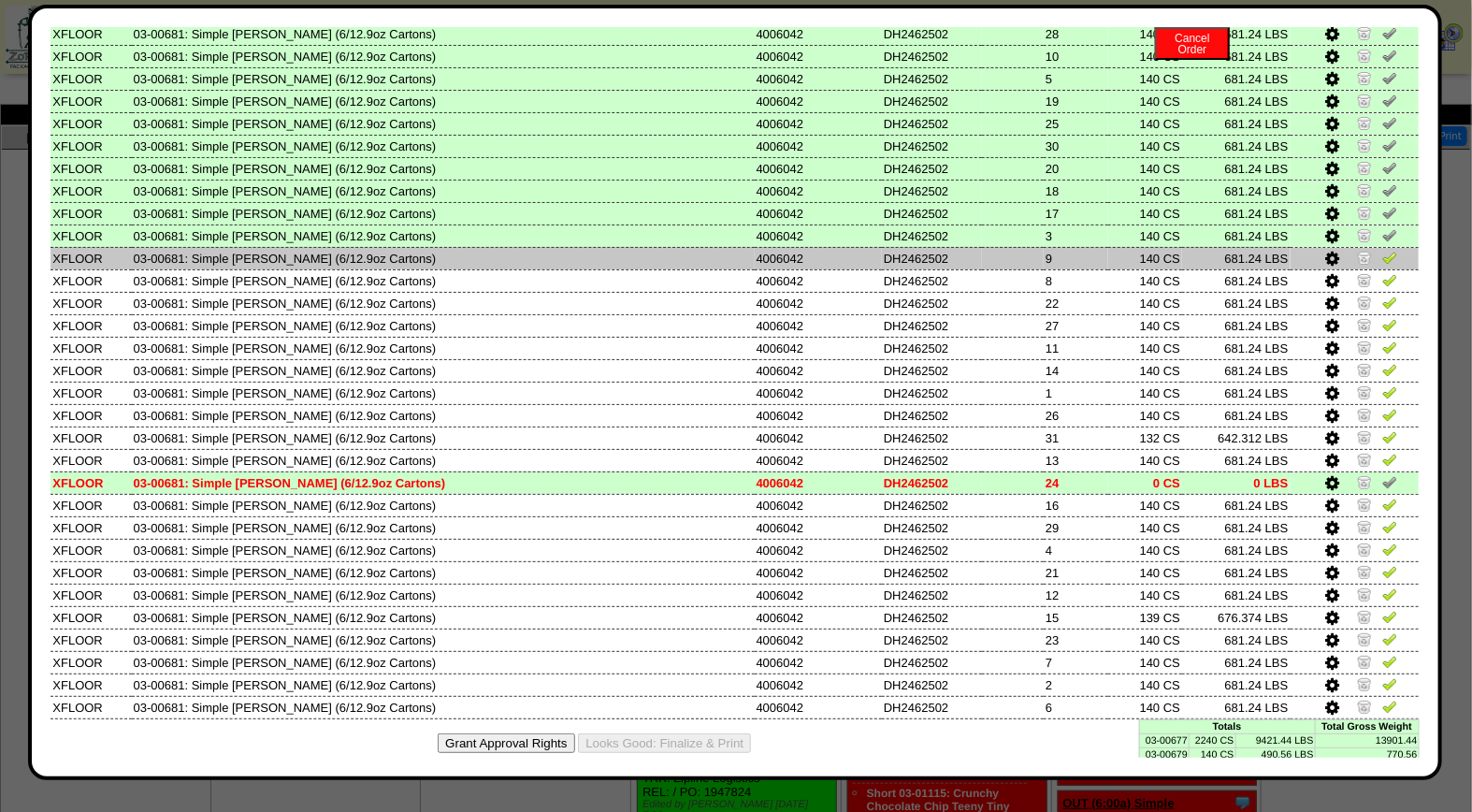
click at [1383, 250] on img at bounding box center [1390, 258] width 15 height 15
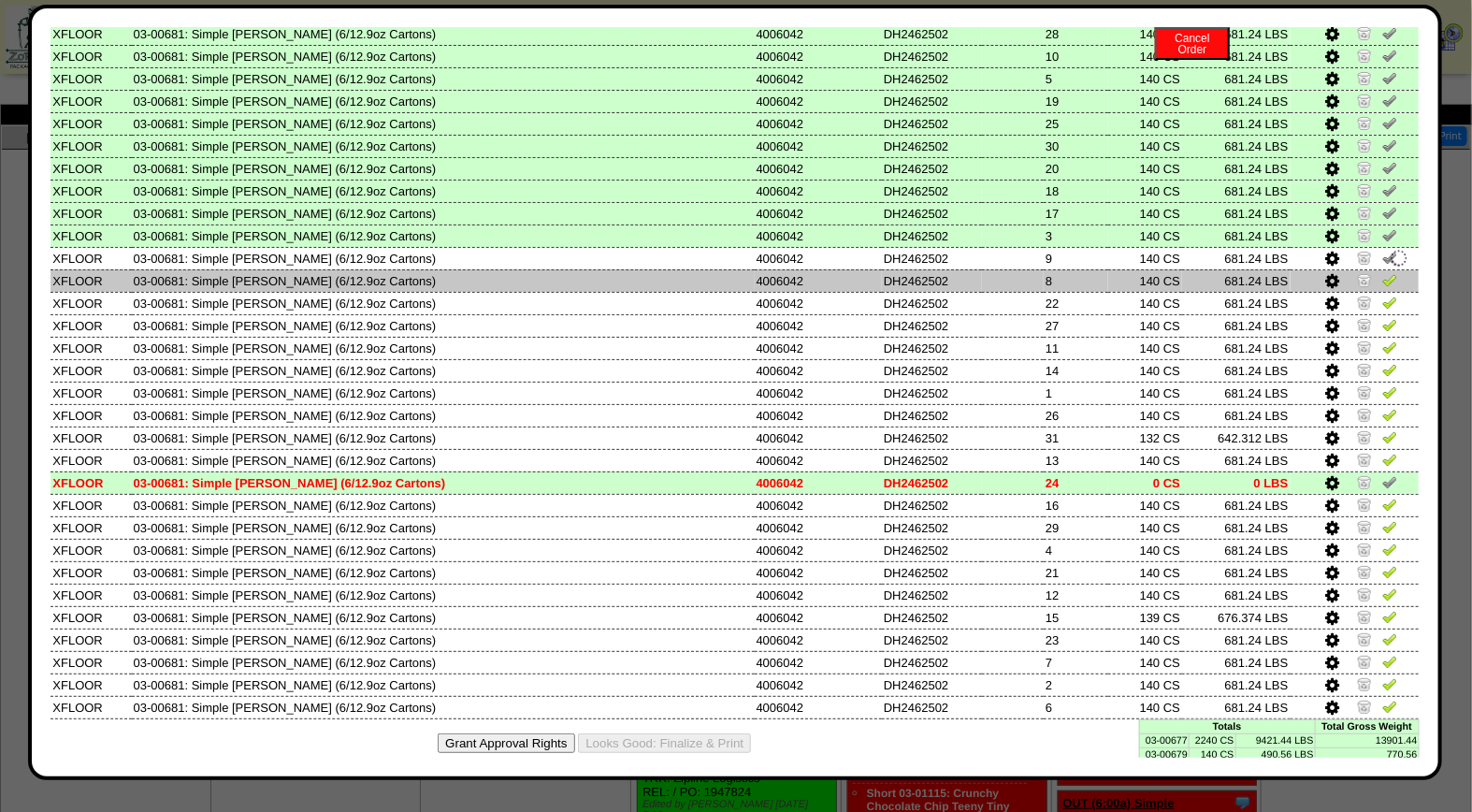
click at [1383, 272] on img at bounding box center [1390, 280] width 15 height 15
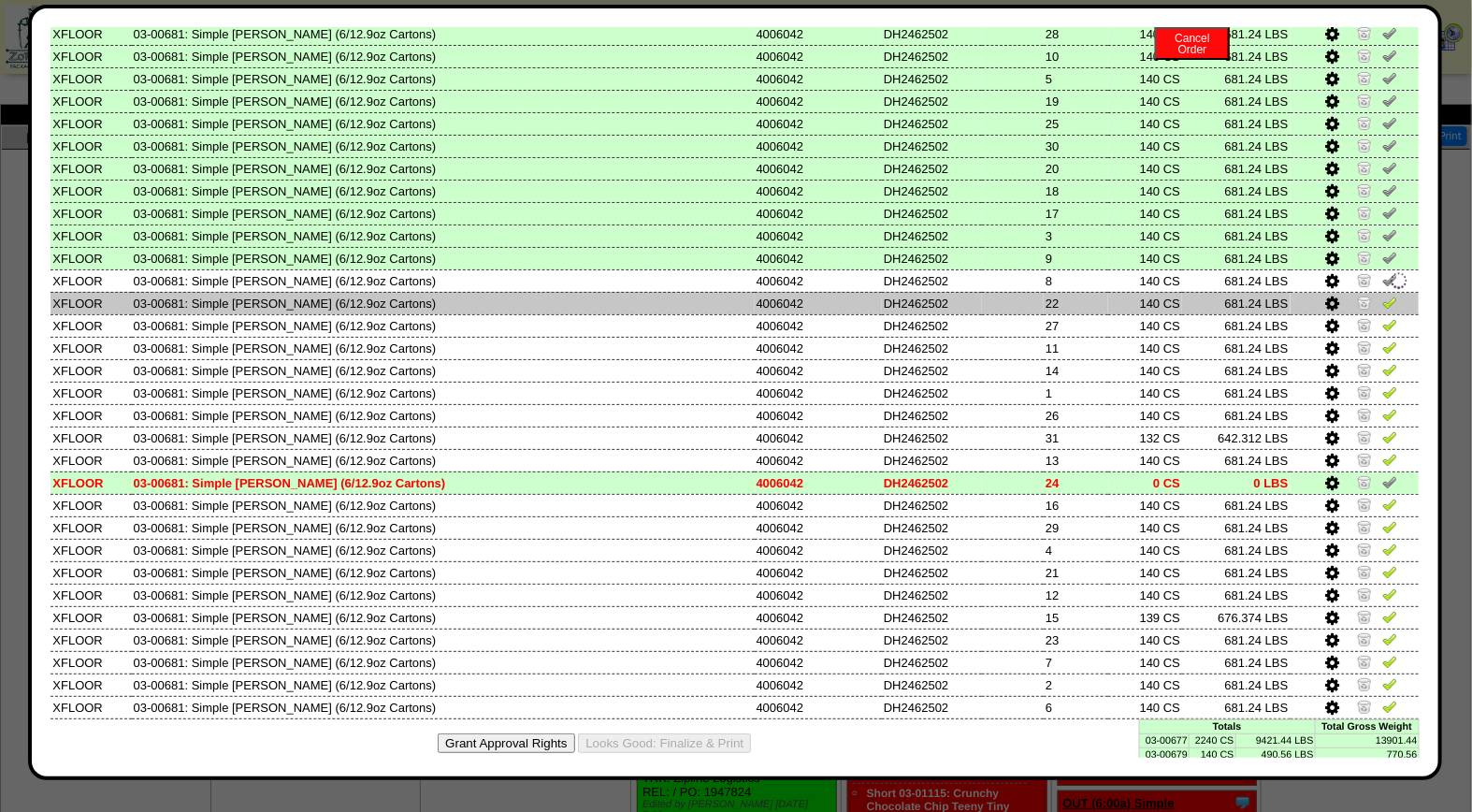
click at [1383, 295] on img at bounding box center [1390, 302] width 15 height 15
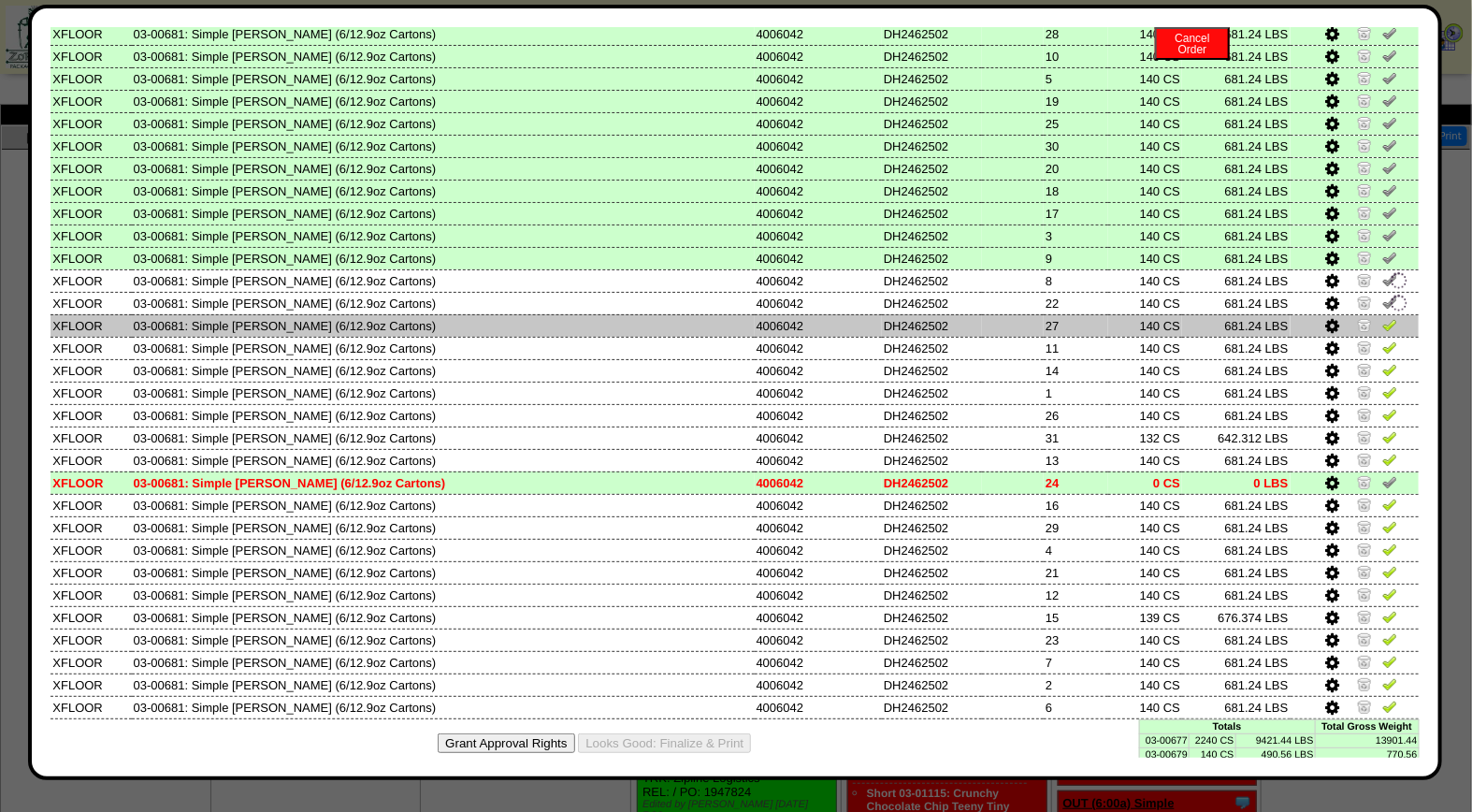
click at [1383, 318] on img at bounding box center [1390, 324] width 15 height 15
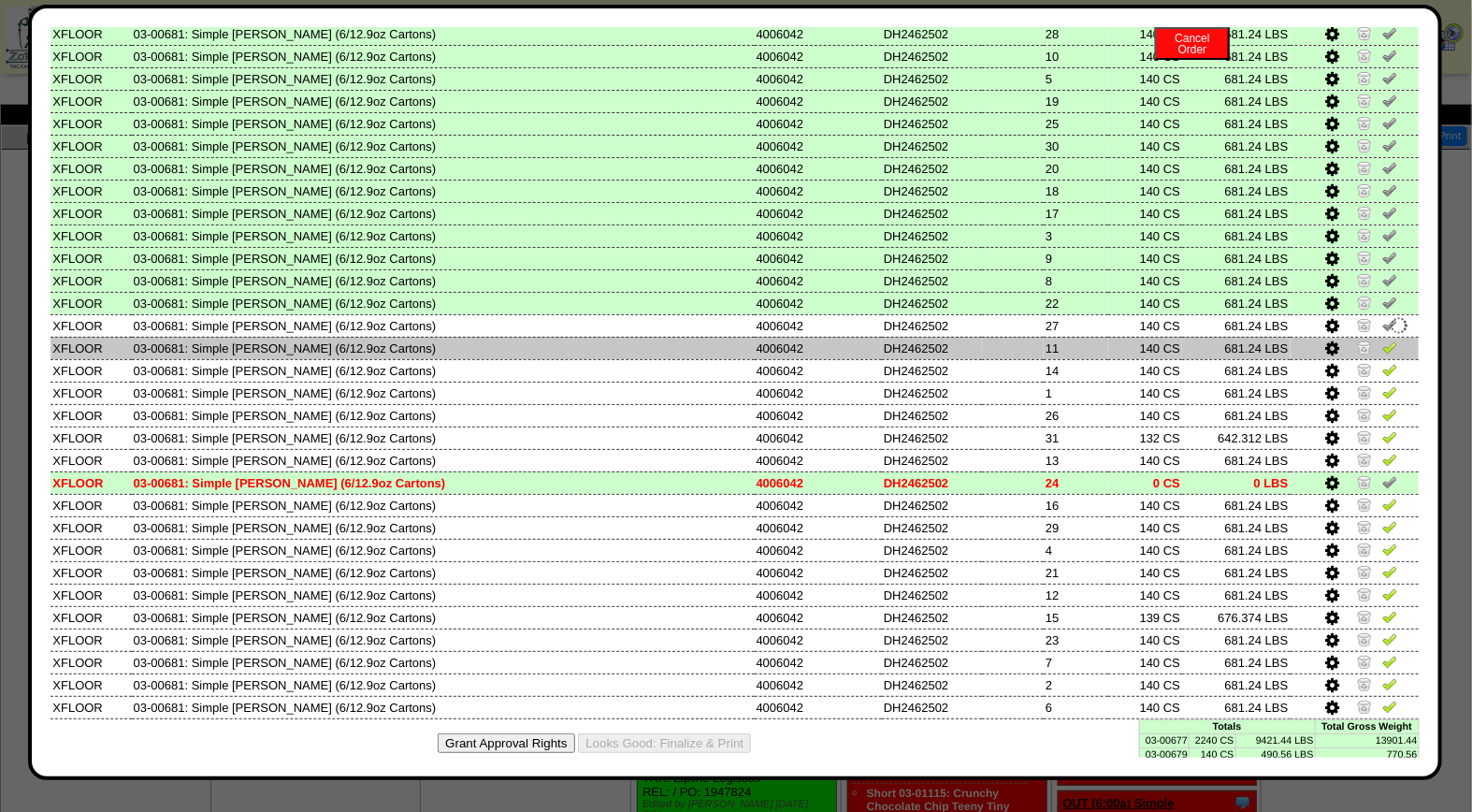
click at [1383, 340] on img at bounding box center [1390, 347] width 15 height 15
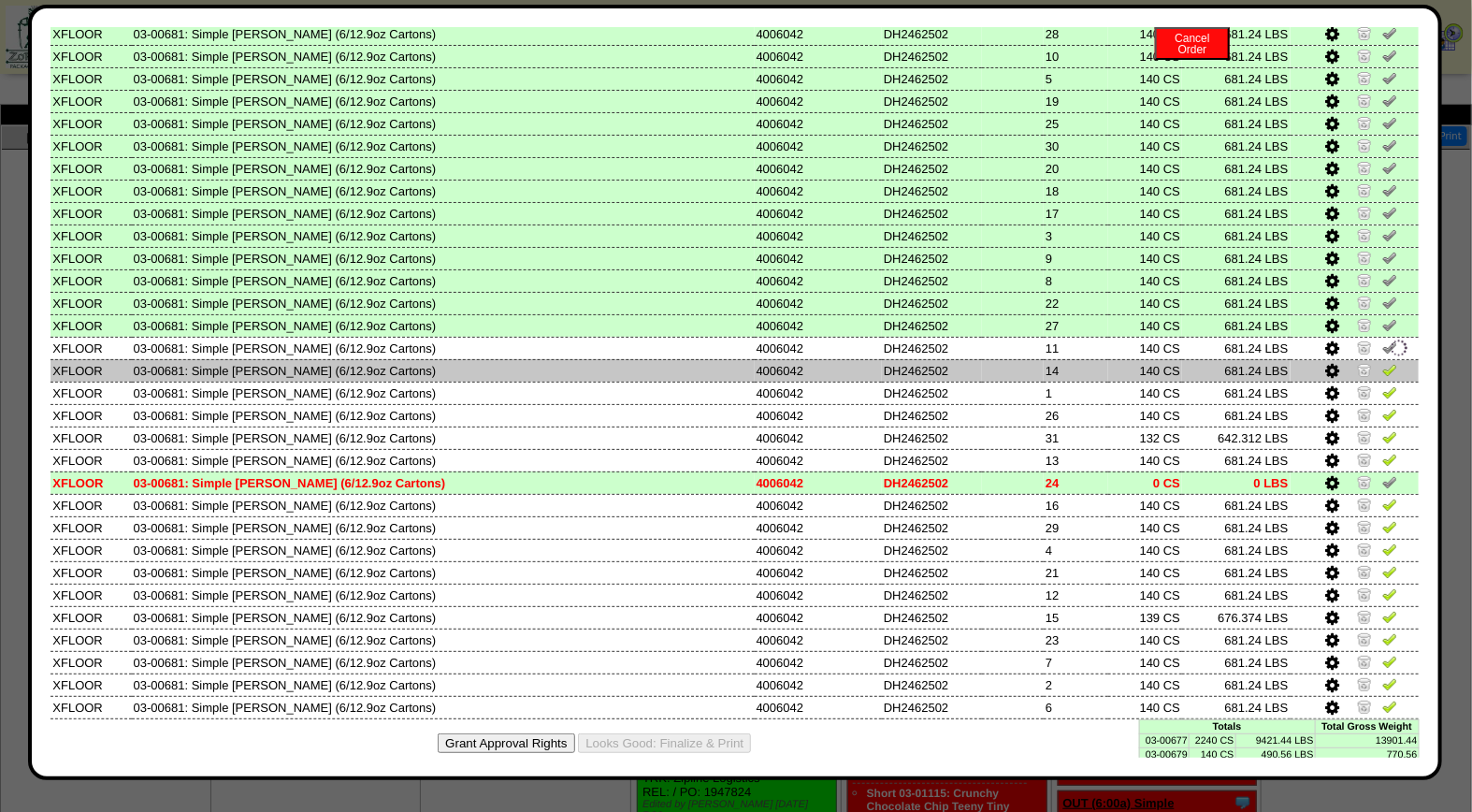
click at [1383, 362] on img at bounding box center [1390, 370] width 15 height 15
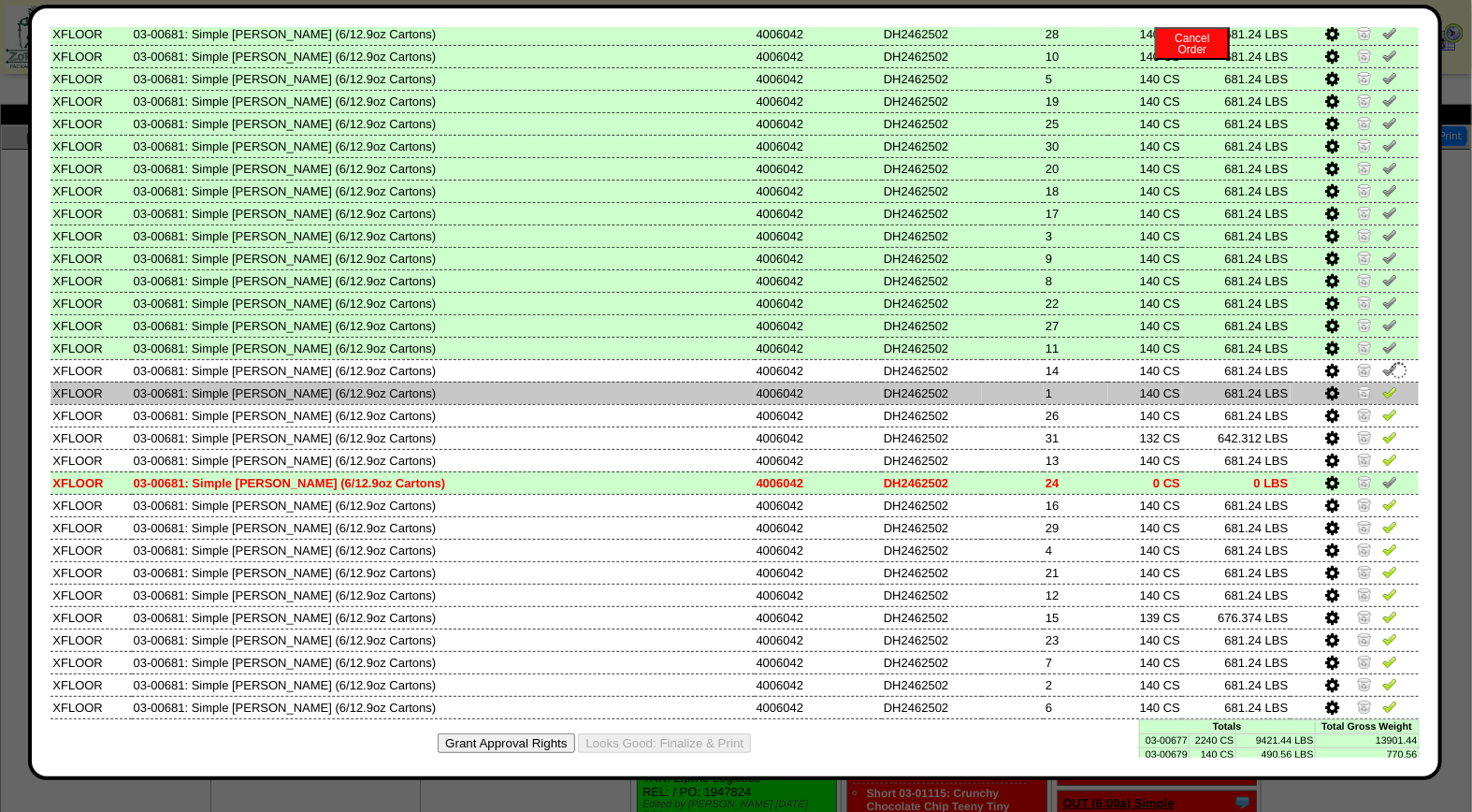
click at [1383, 384] on img at bounding box center [1390, 392] width 15 height 15
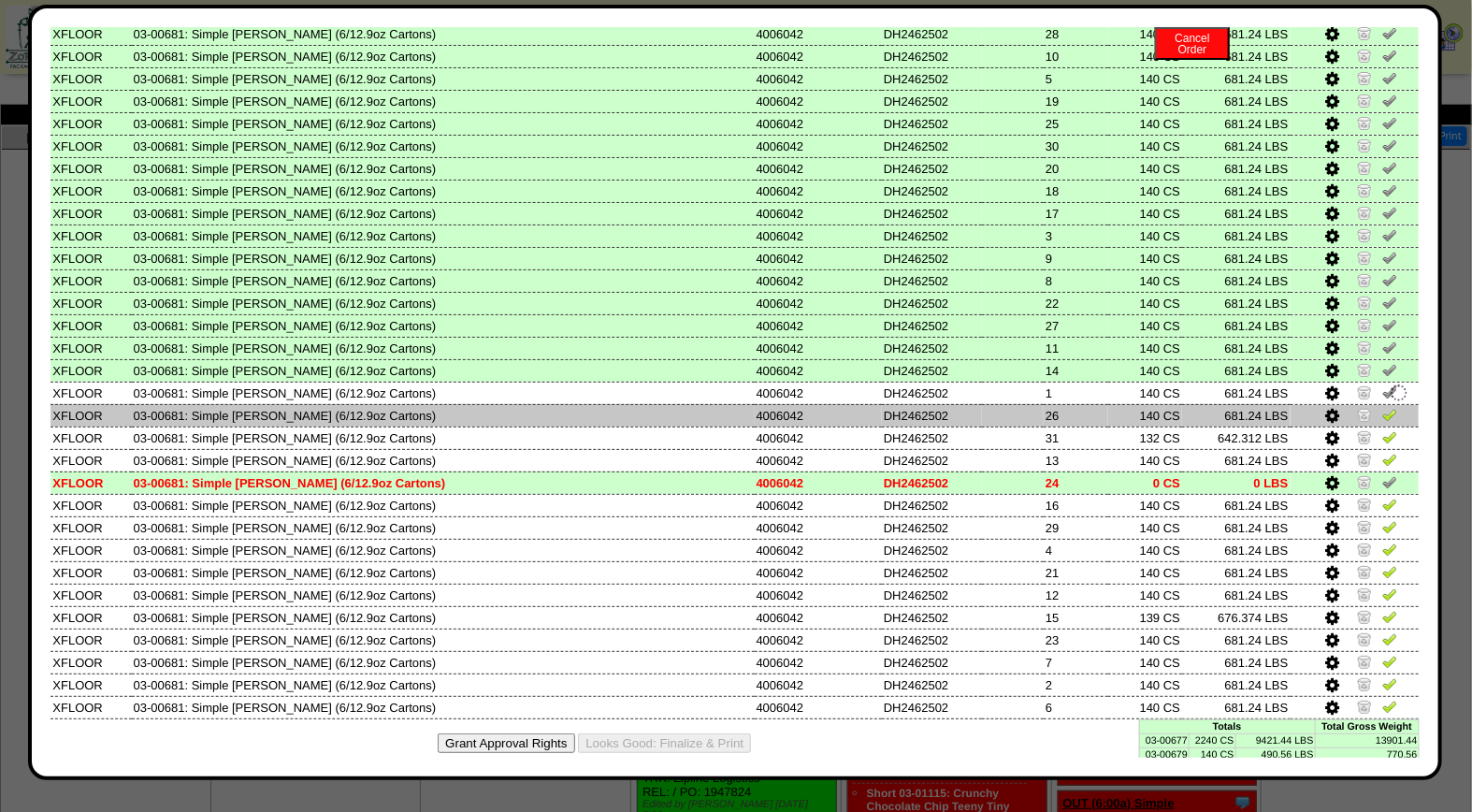
click at [1383, 407] on img at bounding box center [1390, 415] width 15 height 15
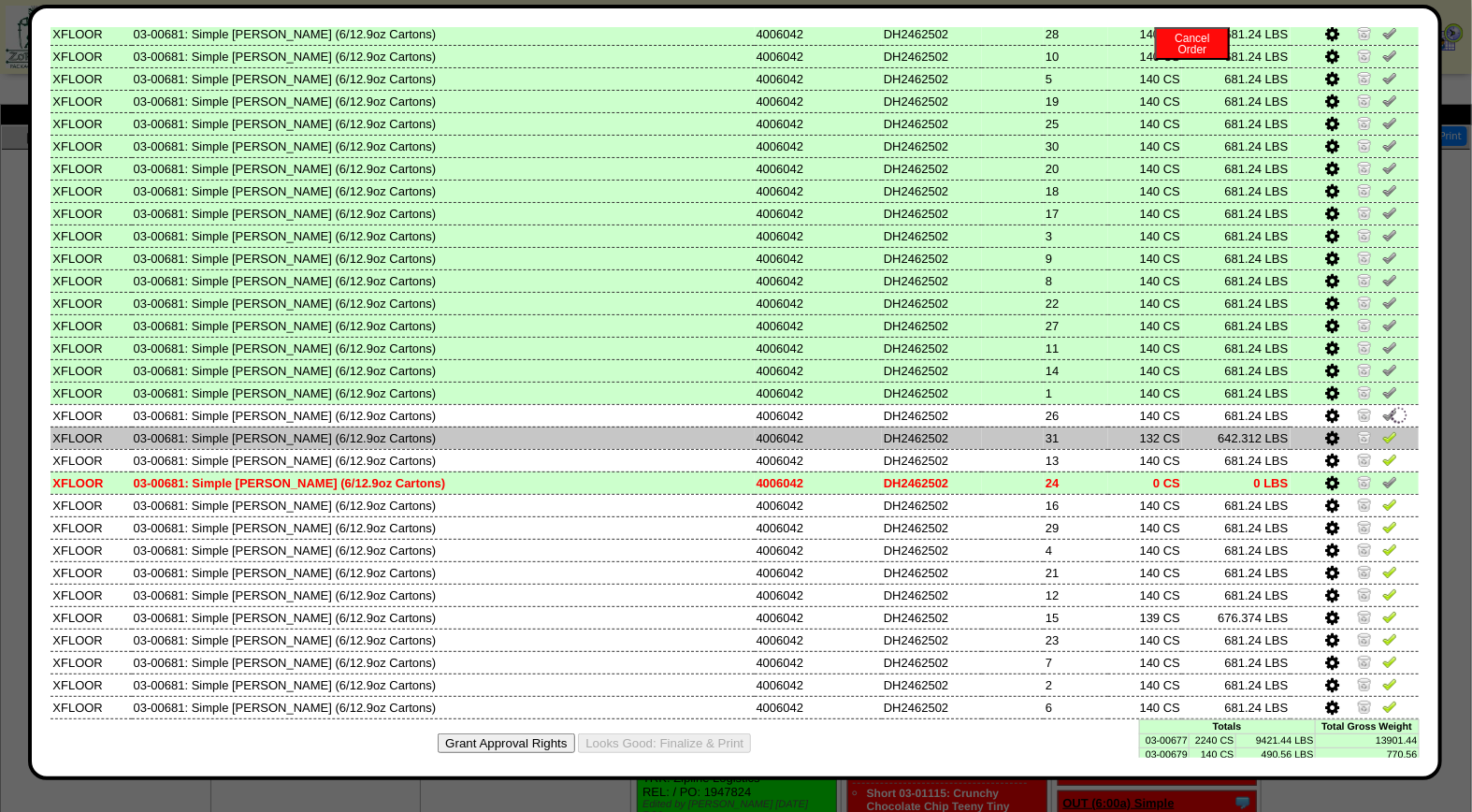
click at [1383, 429] on img at bounding box center [1390, 436] width 15 height 15
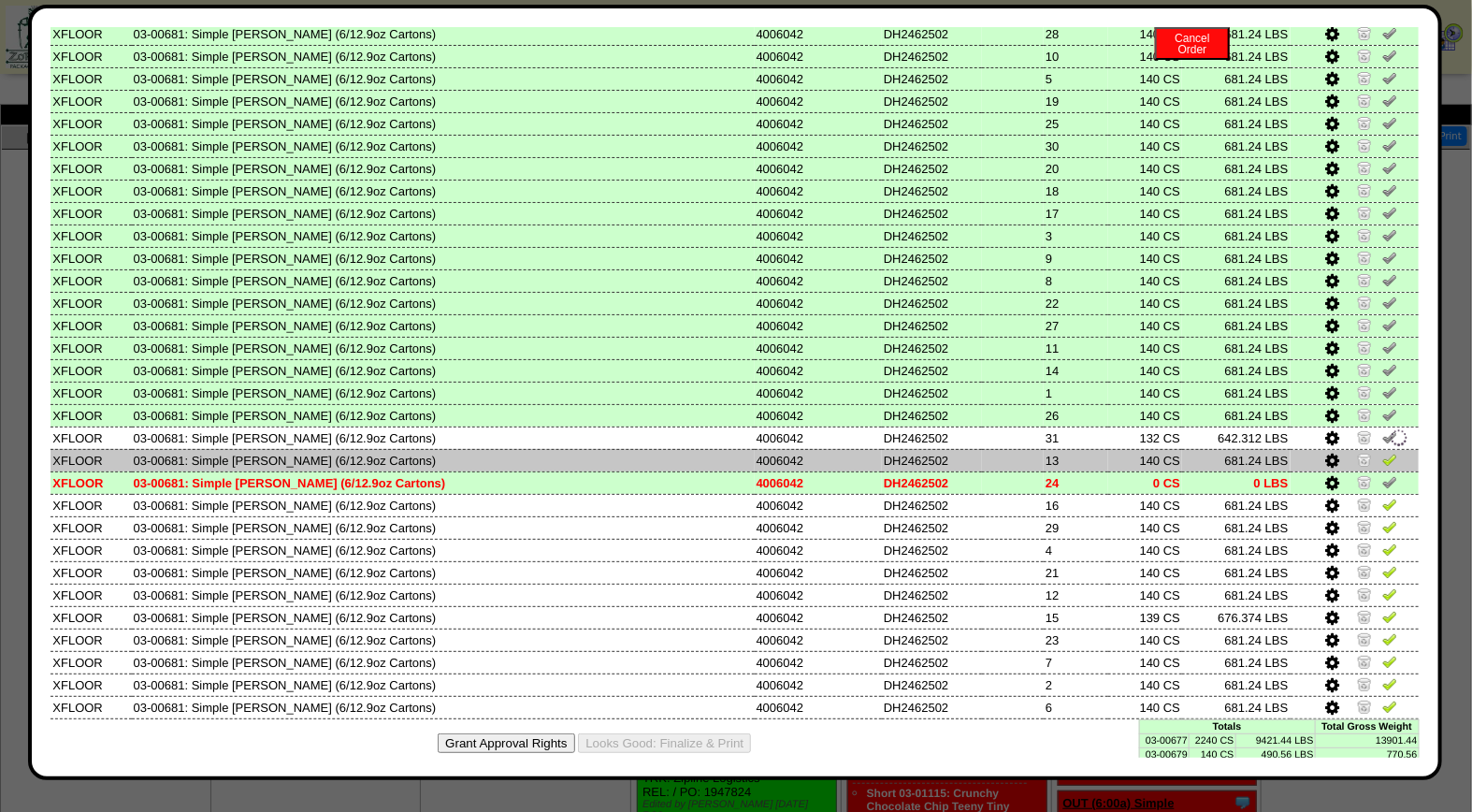
click at [1383, 452] on img at bounding box center [1390, 459] width 15 height 15
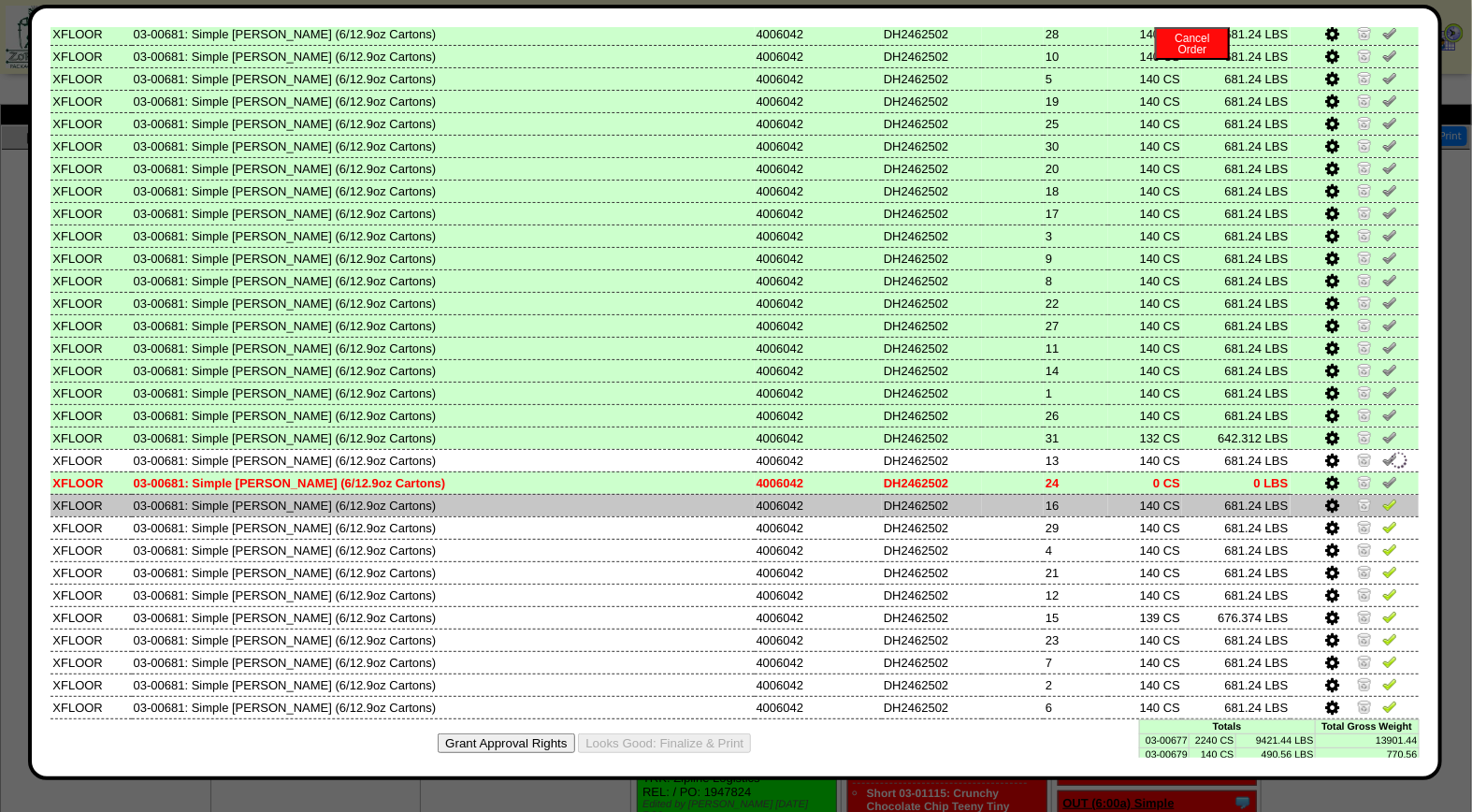
click at [1383, 496] on img at bounding box center [1390, 504] width 15 height 15
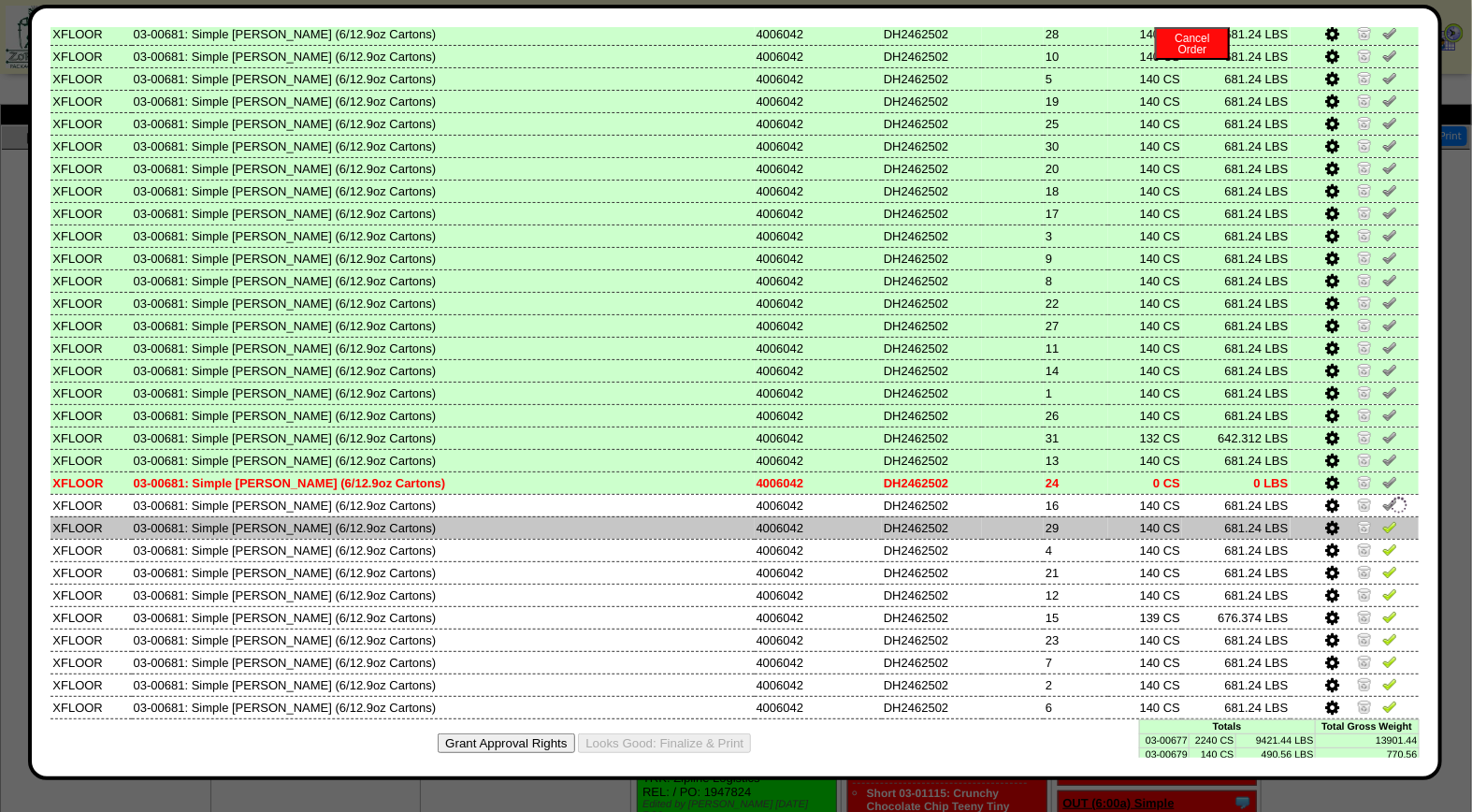
click at [1383, 519] on img at bounding box center [1390, 527] width 15 height 15
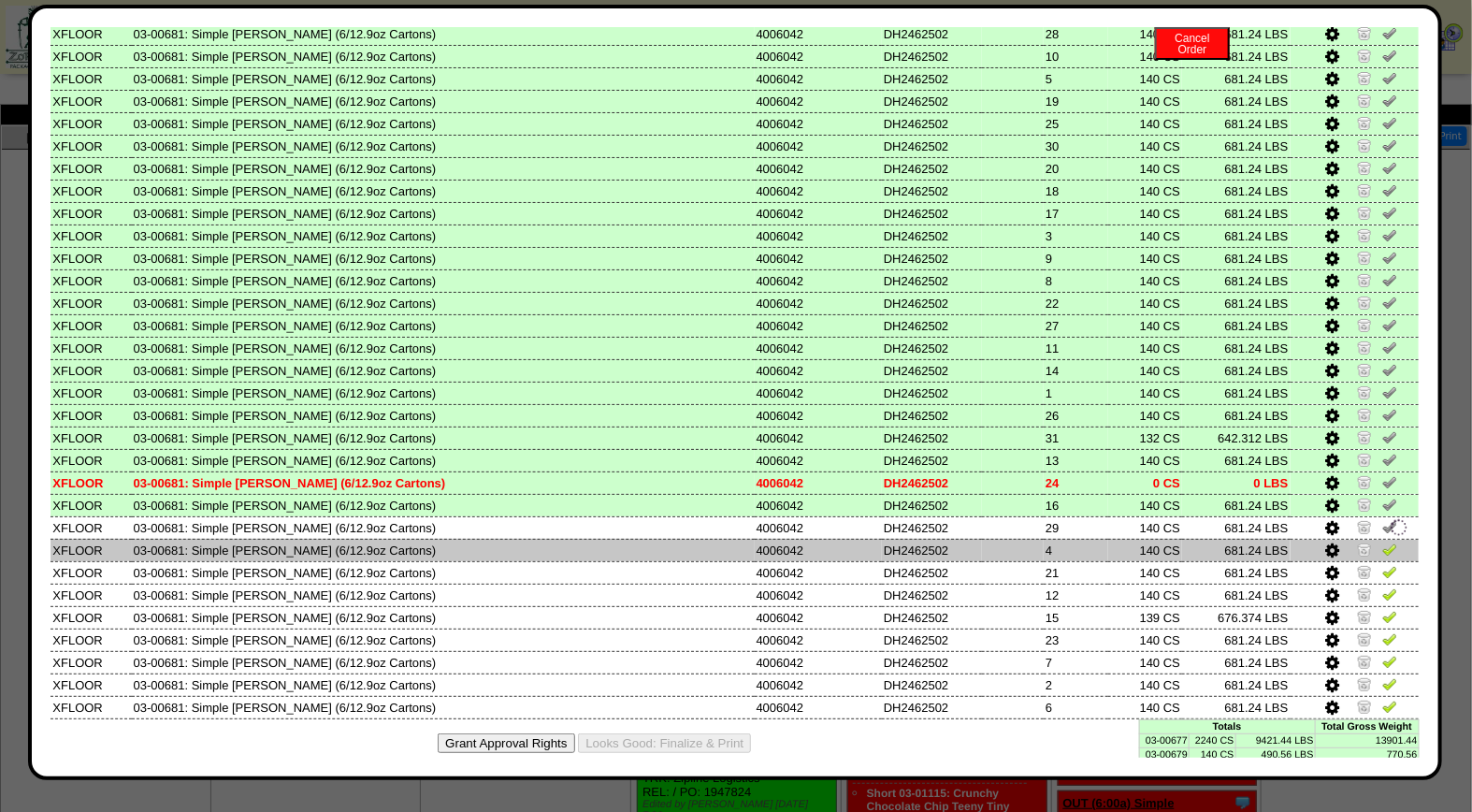
click at [1383, 542] on img at bounding box center [1390, 550] width 15 height 15
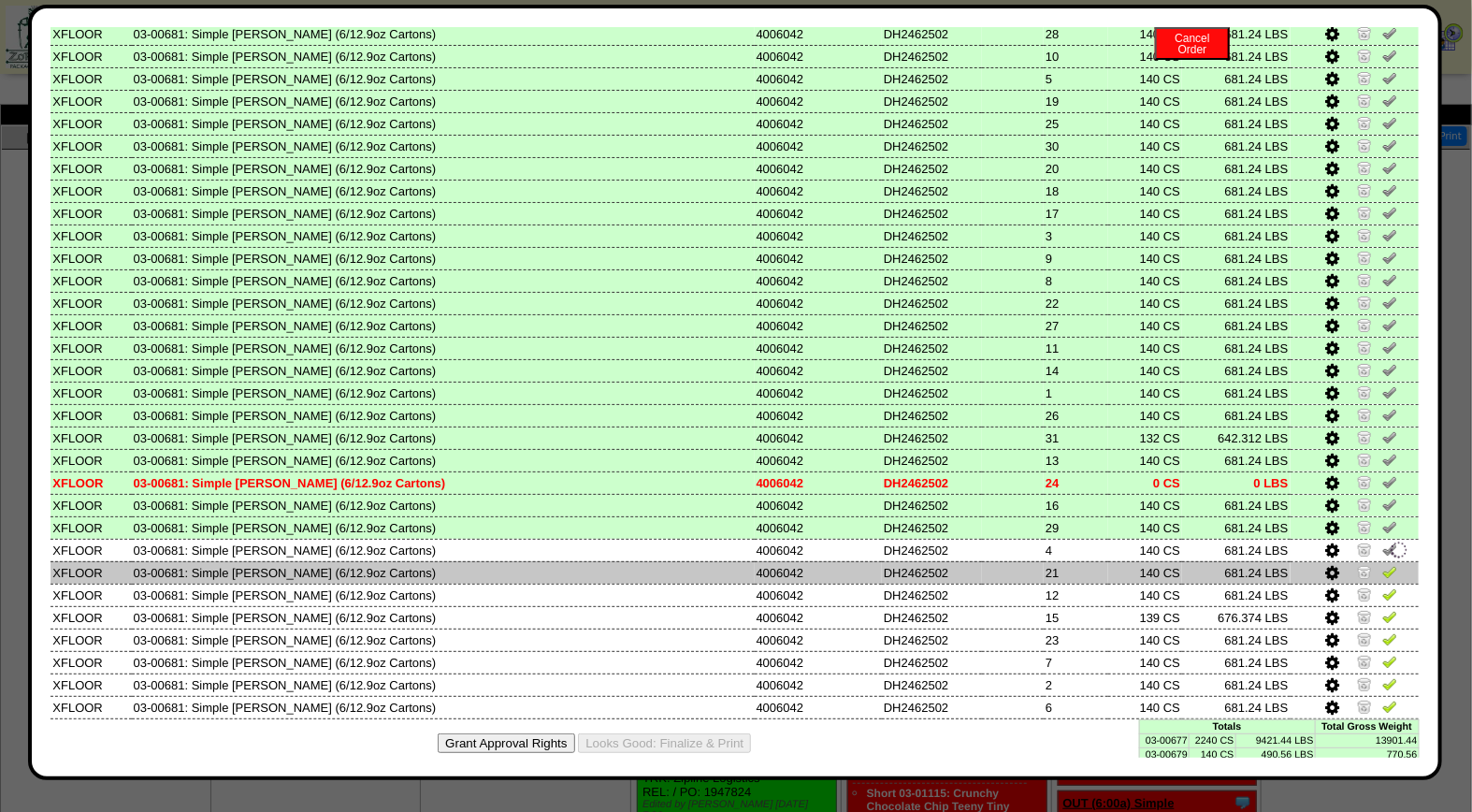
click at [1383, 564] on img at bounding box center [1390, 571] width 15 height 15
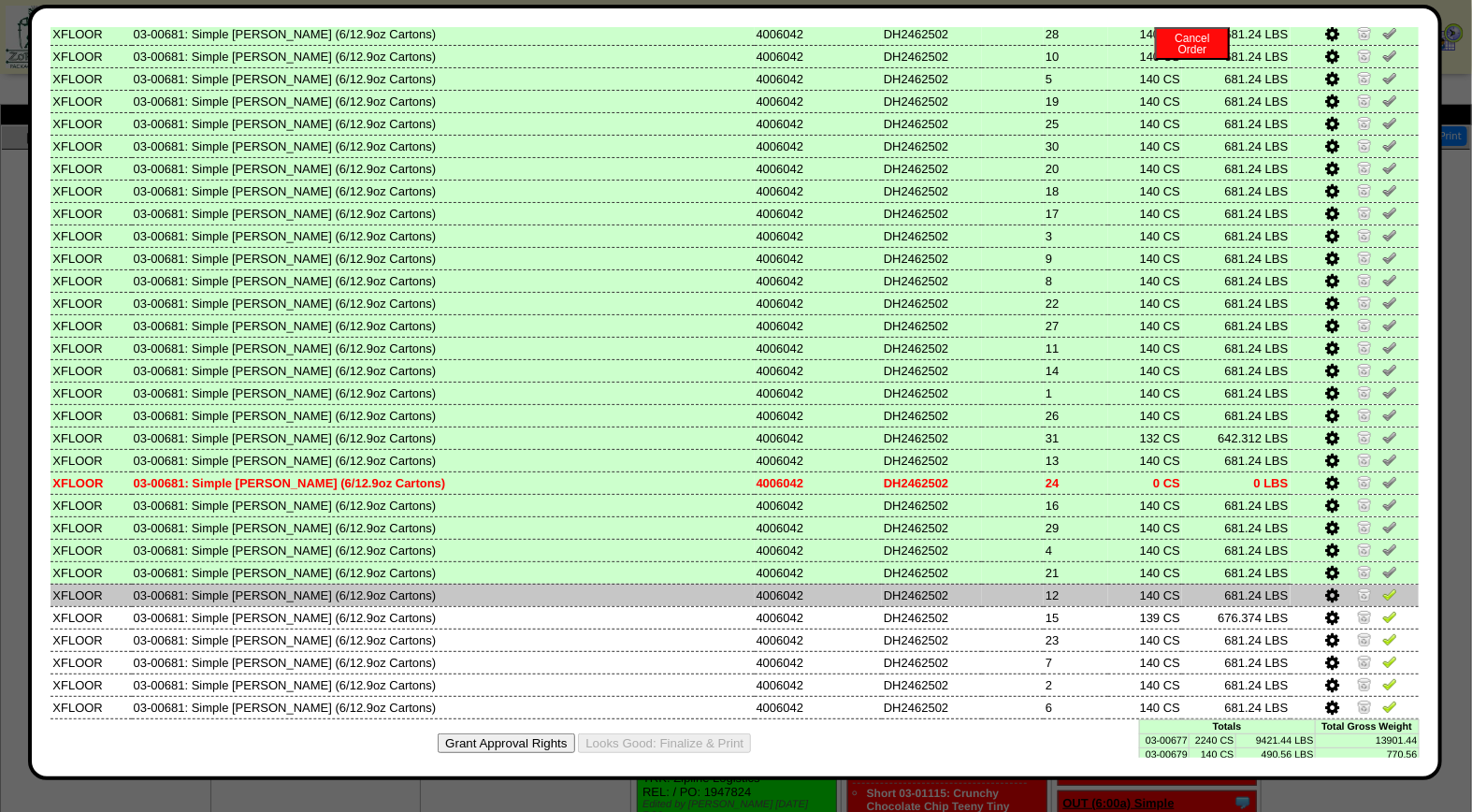
click at [1383, 587] on img at bounding box center [1390, 594] width 15 height 15
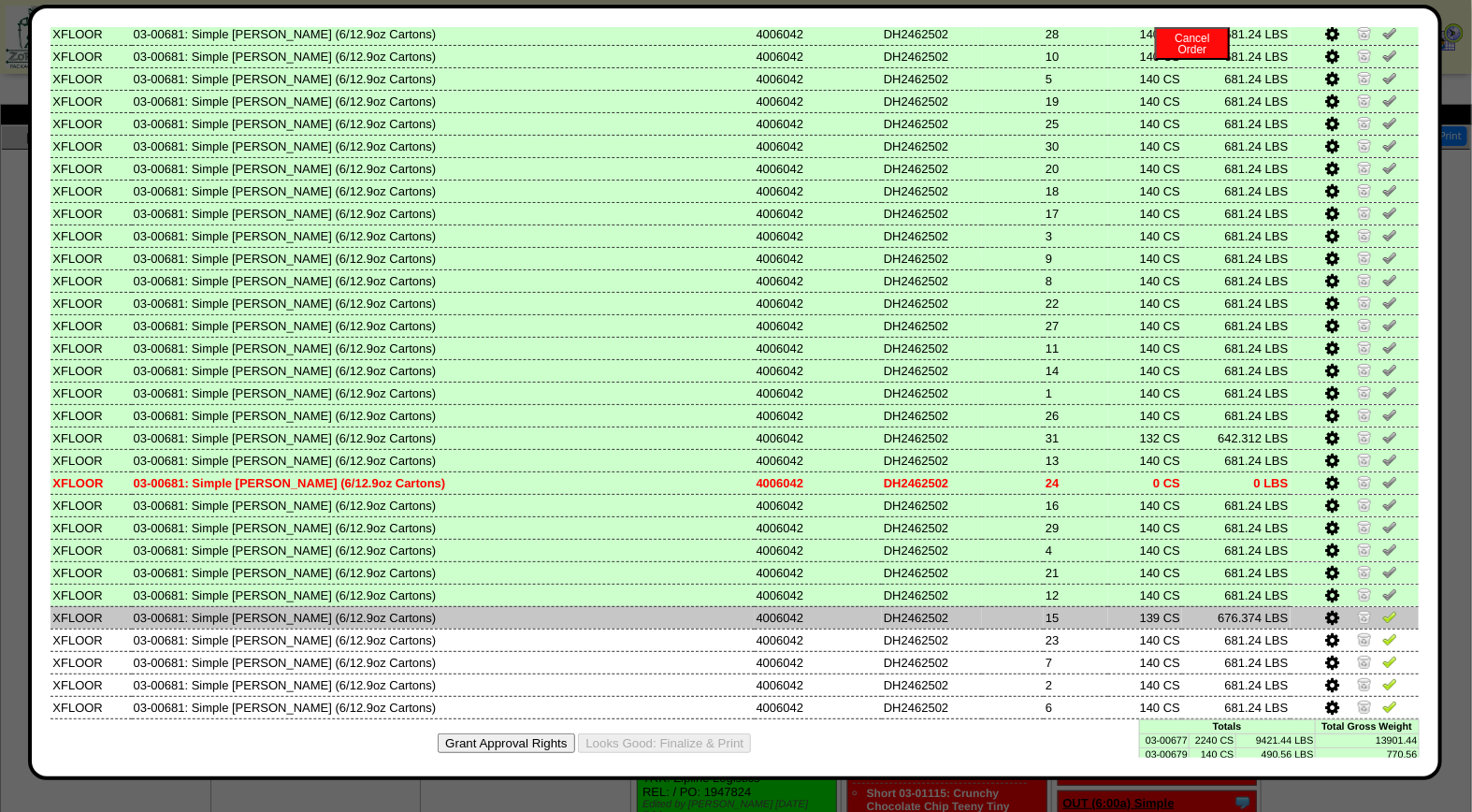
click at [1383, 609] on img at bounding box center [1390, 616] width 15 height 15
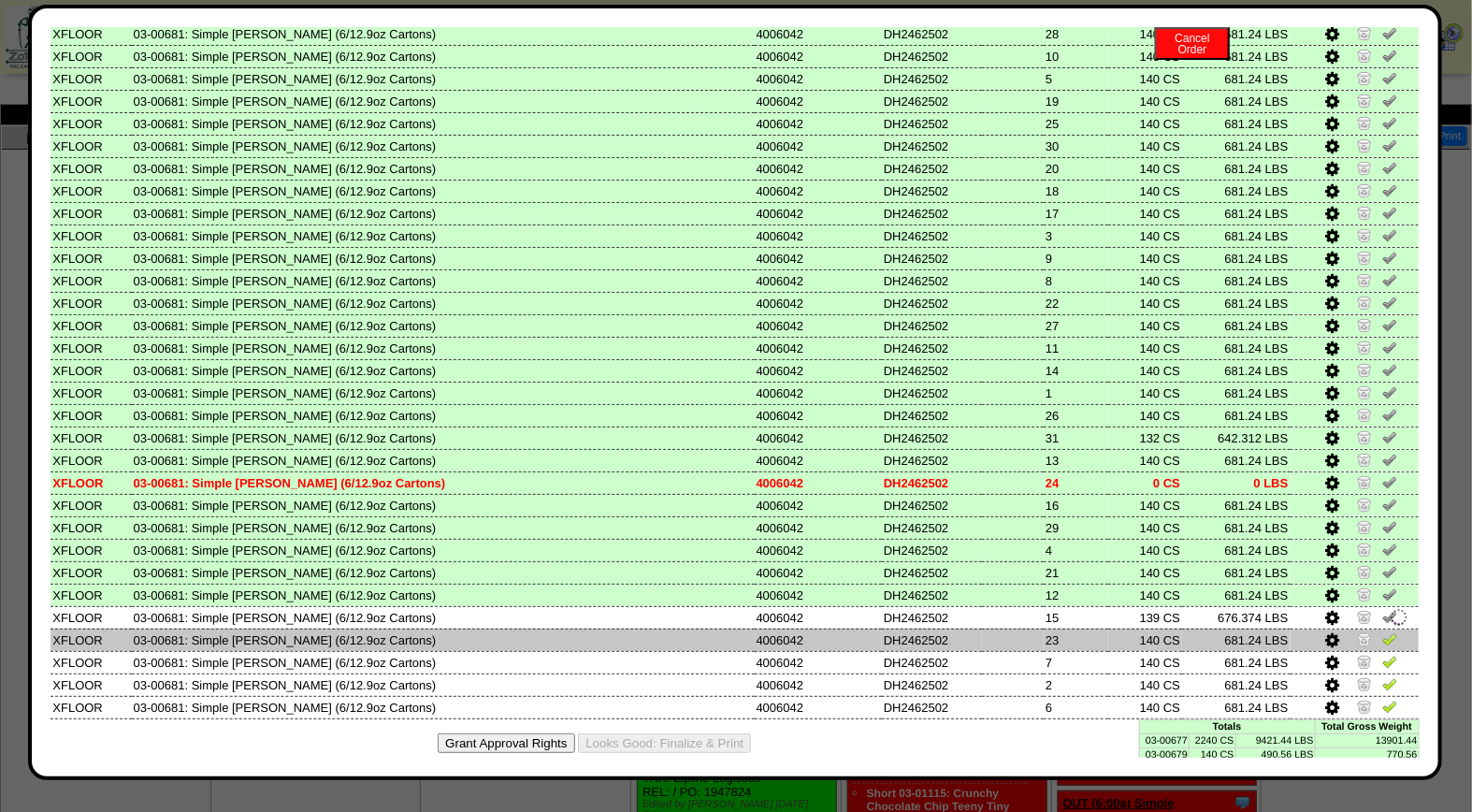
click at [1383, 631] on img at bounding box center [1390, 639] width 15 height 15
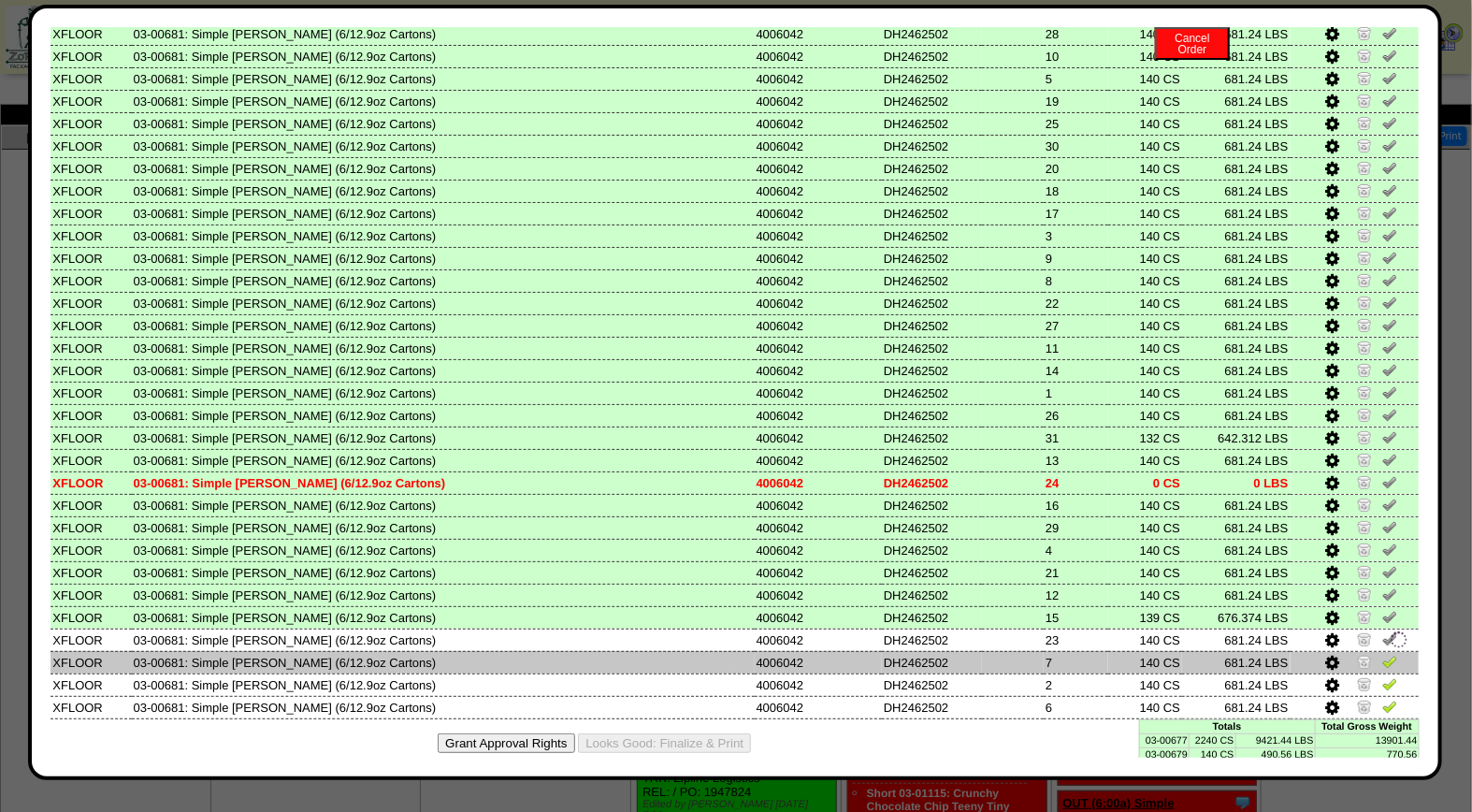
click at [1383, 654] on img at bounding box center [1390, 662] width 15 height 15
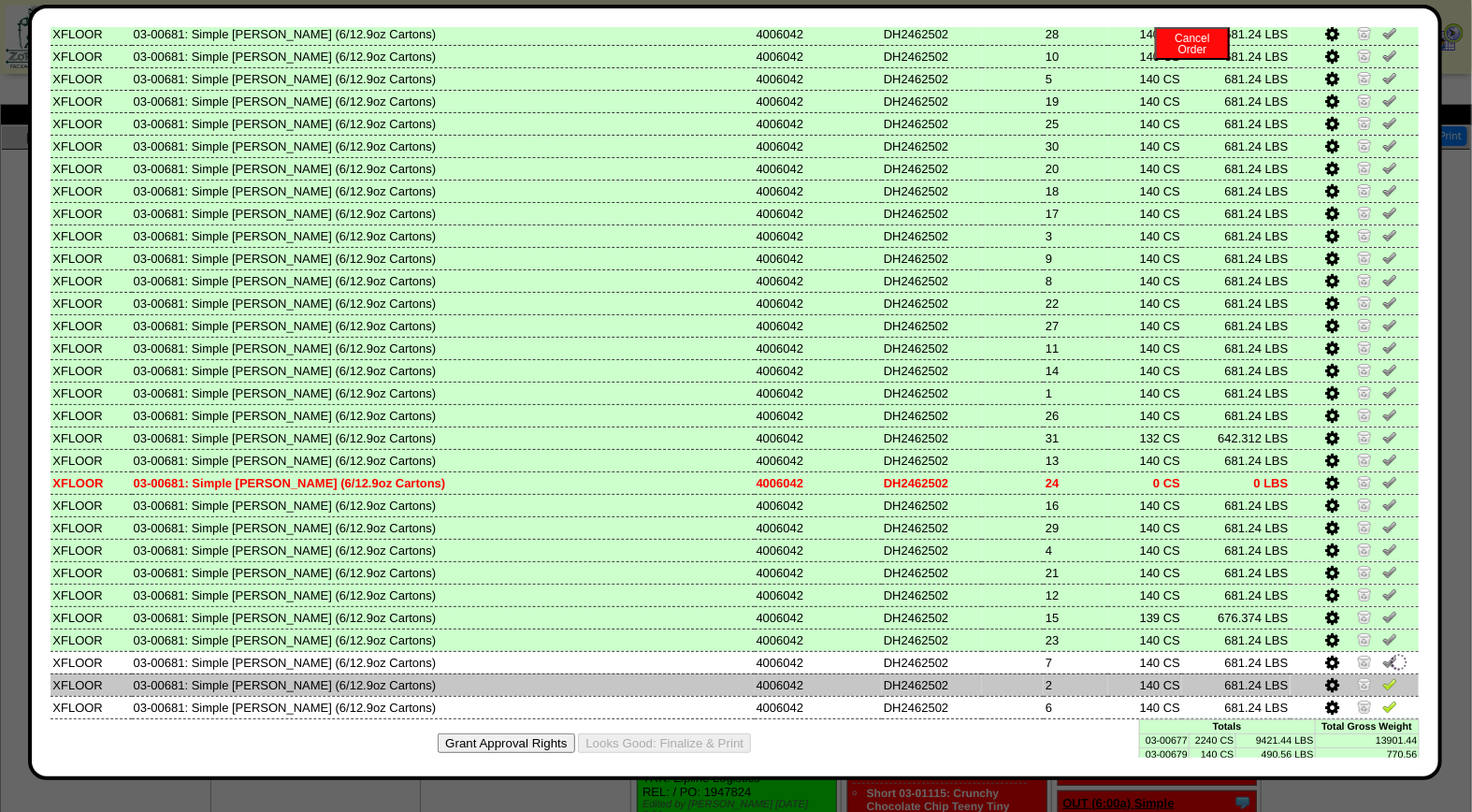
click at [1383, 676] on img at bounding box center [1390, 684] width 15 height 15
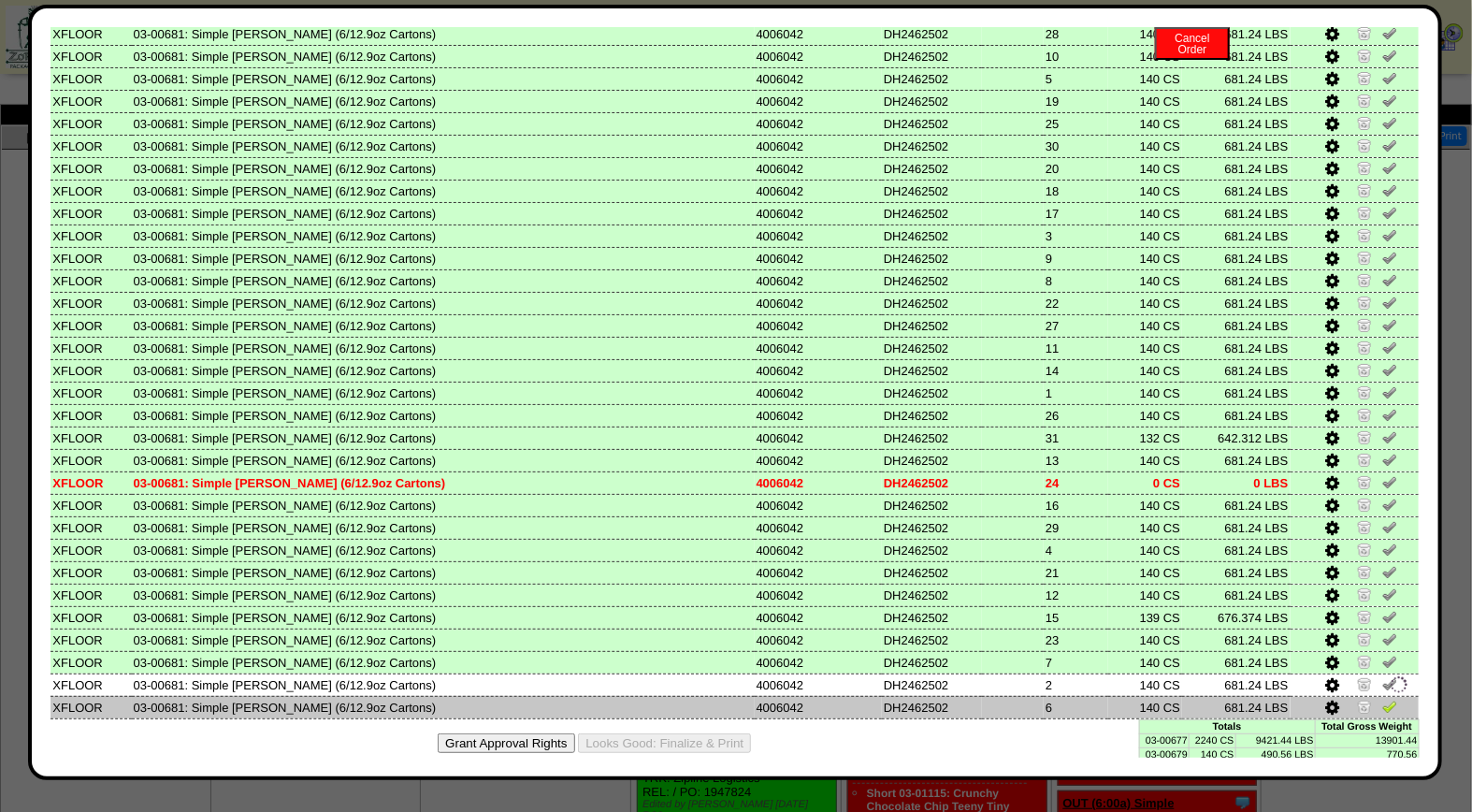
click at [1383, 699] on img at bounding box center [1390, 706] width 15 height 15
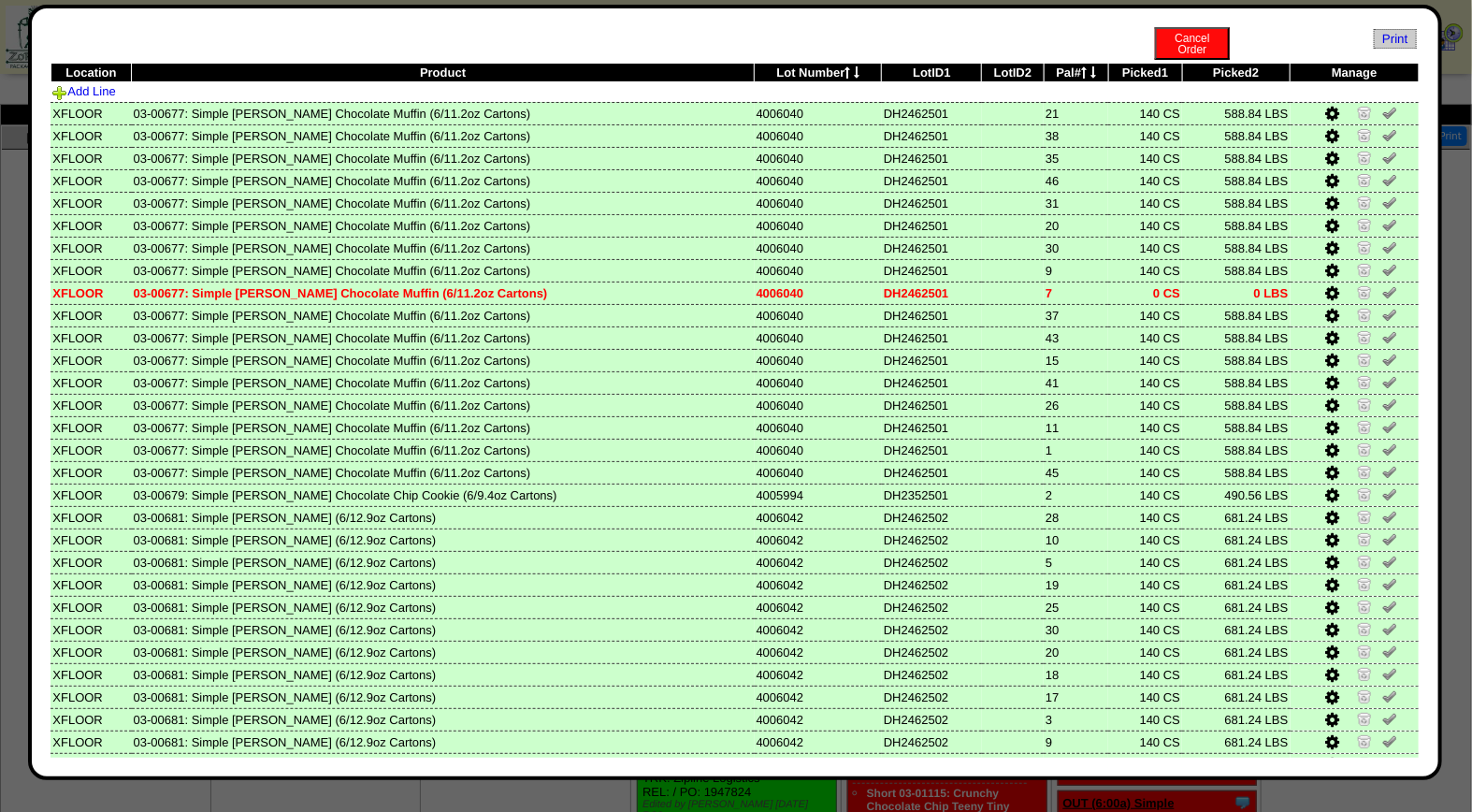
scroll to position [0, 0]
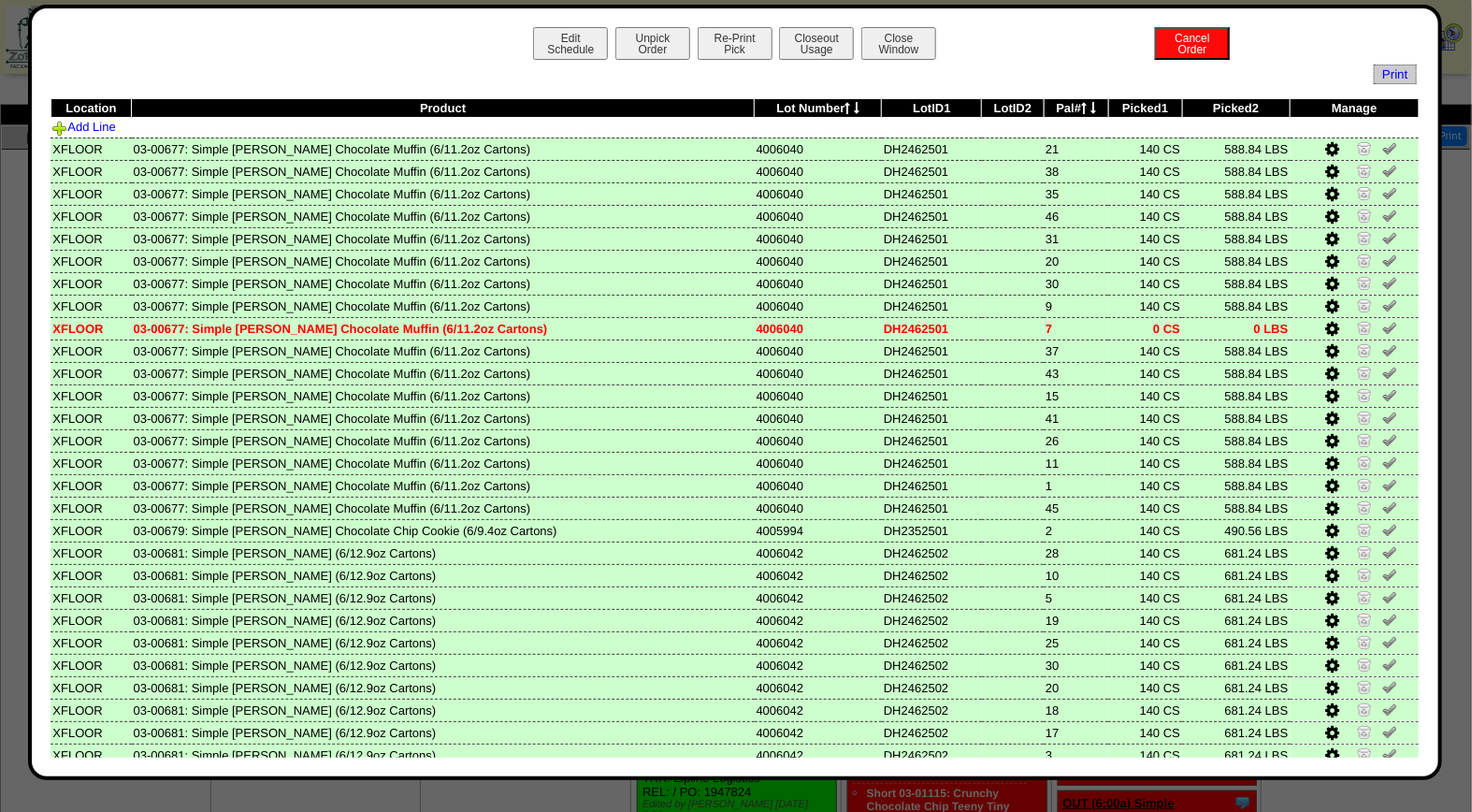
drag, startPoint x: 809, startPoint y: 42, endPoint x: 832, endPoint y: 59, distance: 28.6
click at [809, 42] on button "Closeout Usage" at bounding box center [816, 44] width 75 height 32
click at [802, 44] on button "Closeout Usage" at bounding box center [816, 44] width 75 height 32
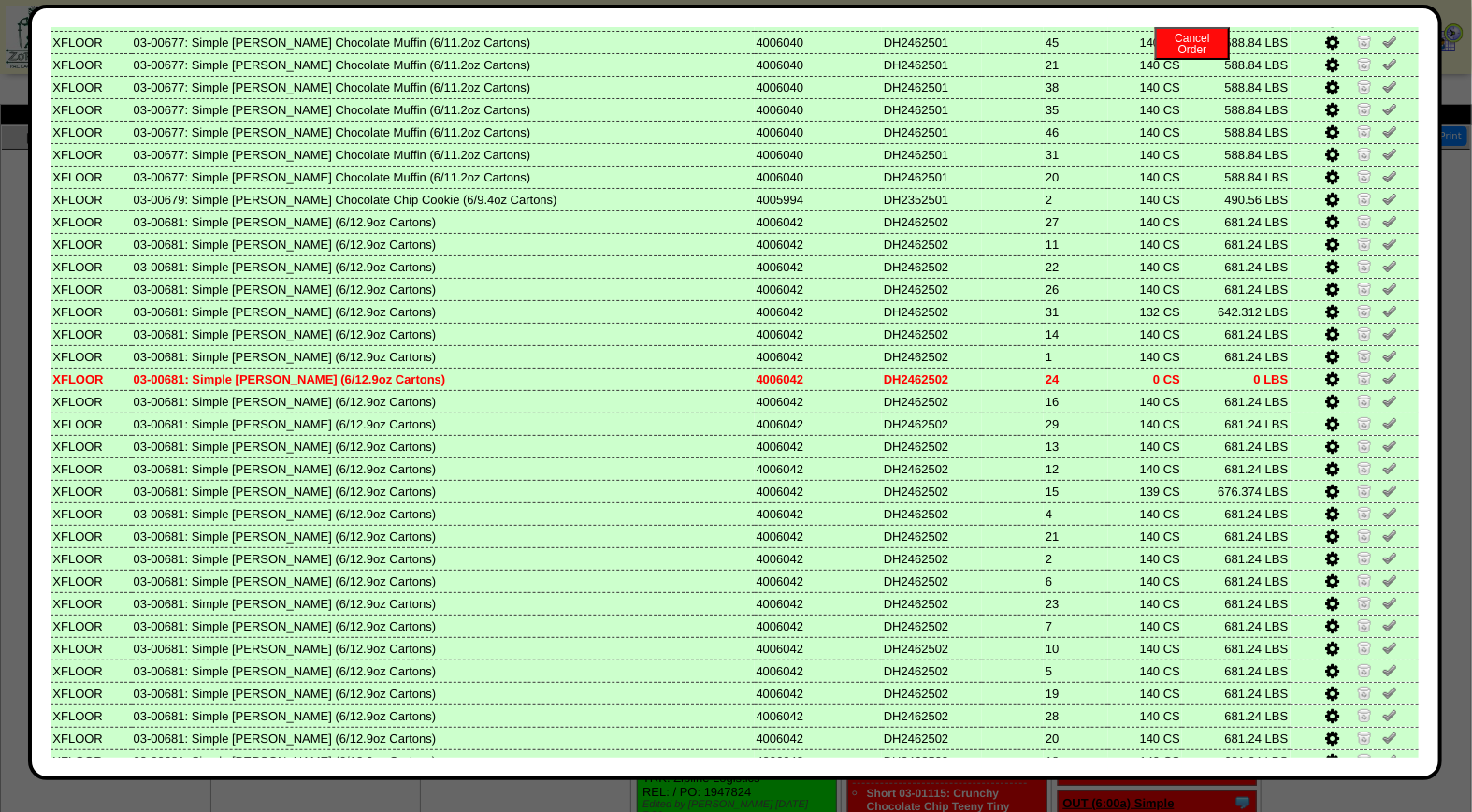
scroll to position [519, 0]
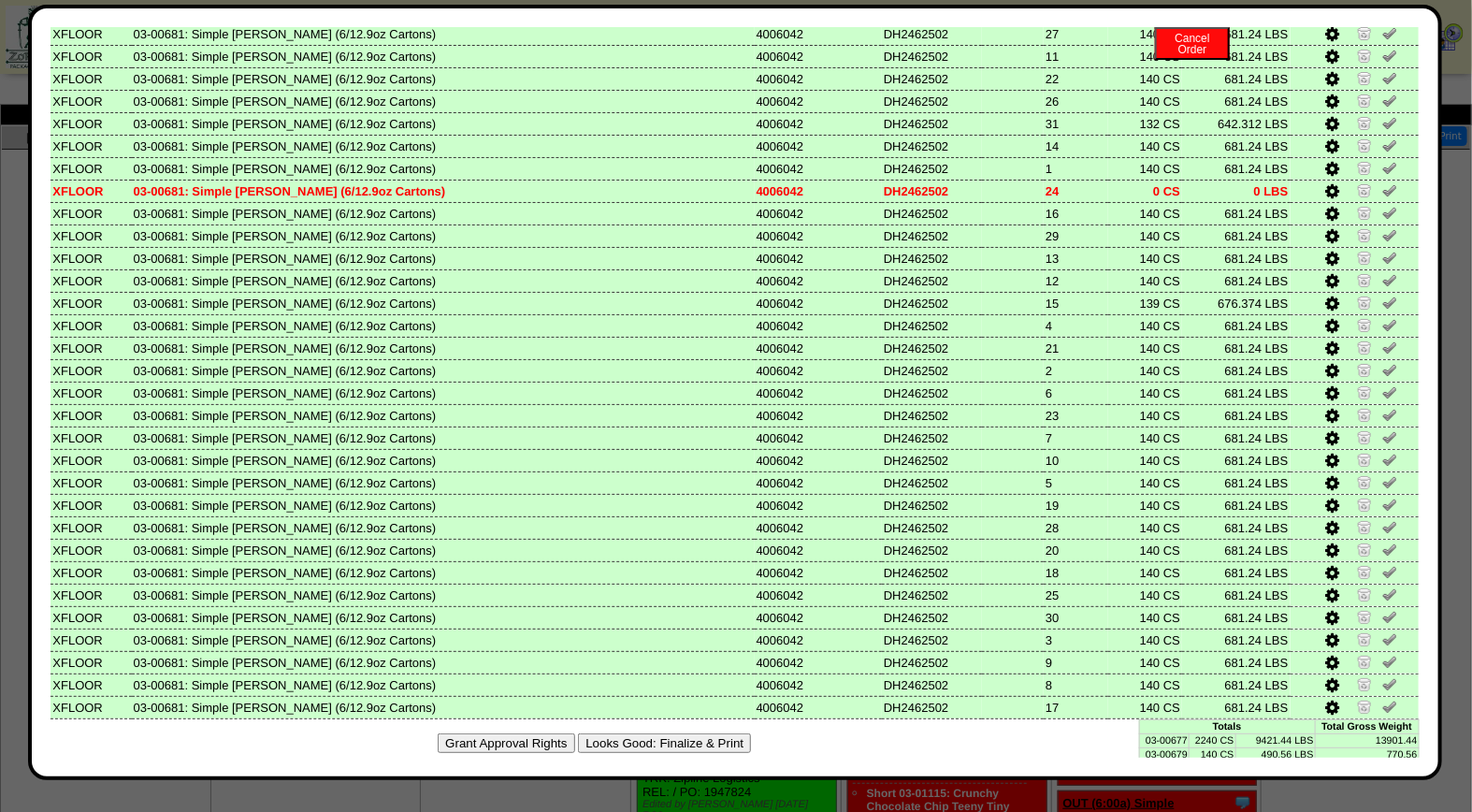
click at [671, 719] on div "Grant Approval Rights Looks Good: Finalize & Print" at bounding box center [735, 743] width 1369 height 48
click at [669, 733] on button "Looks Good: Finalize & Print" at bounding box center [665, 743] width 173 height 20
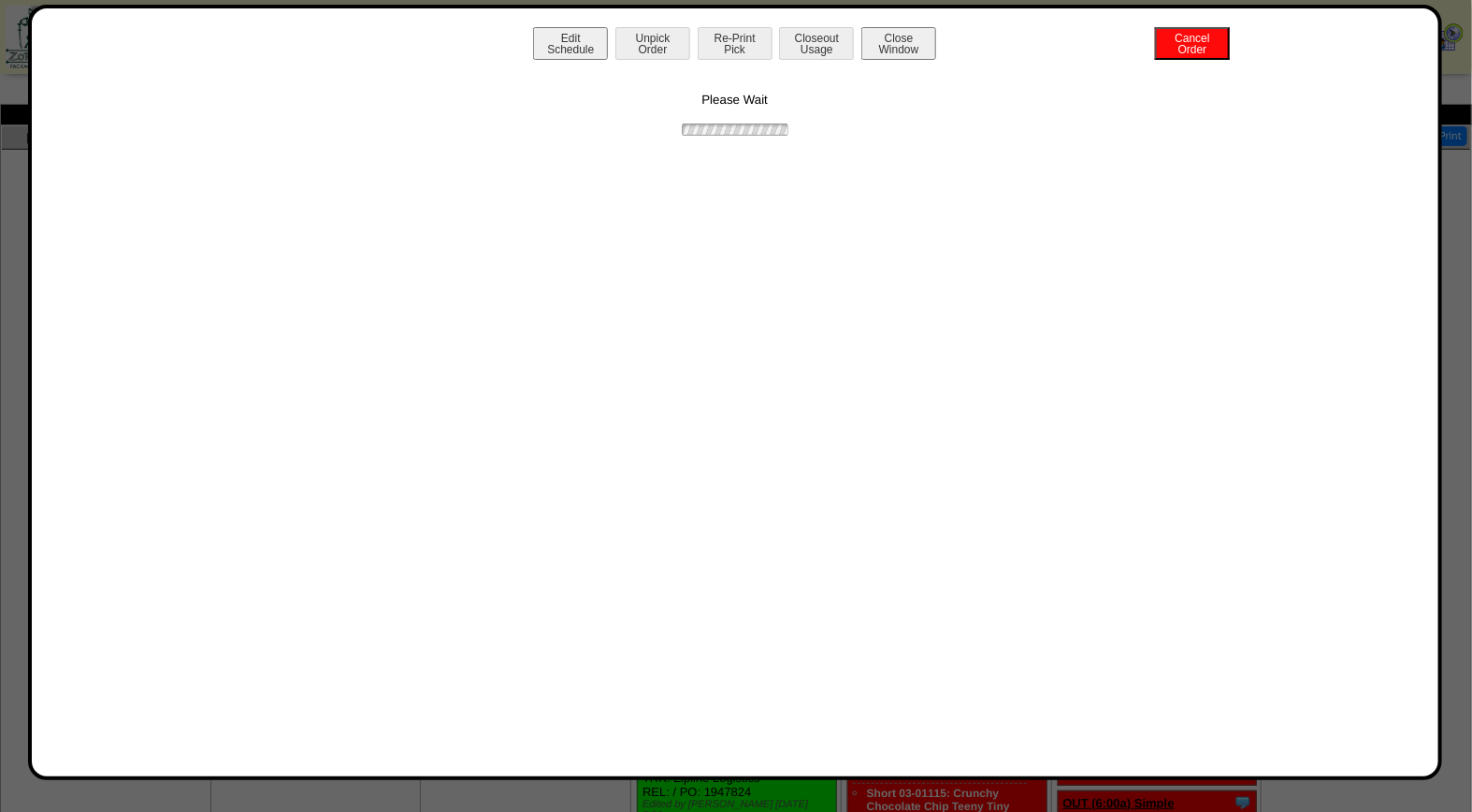
scroll to position [0, 0]
click at [734, 37] on button "Print BOL" at bounding box center [735, 44] width 75 height 32
